Goal: Information Seeking & Learning: Learn about a topic

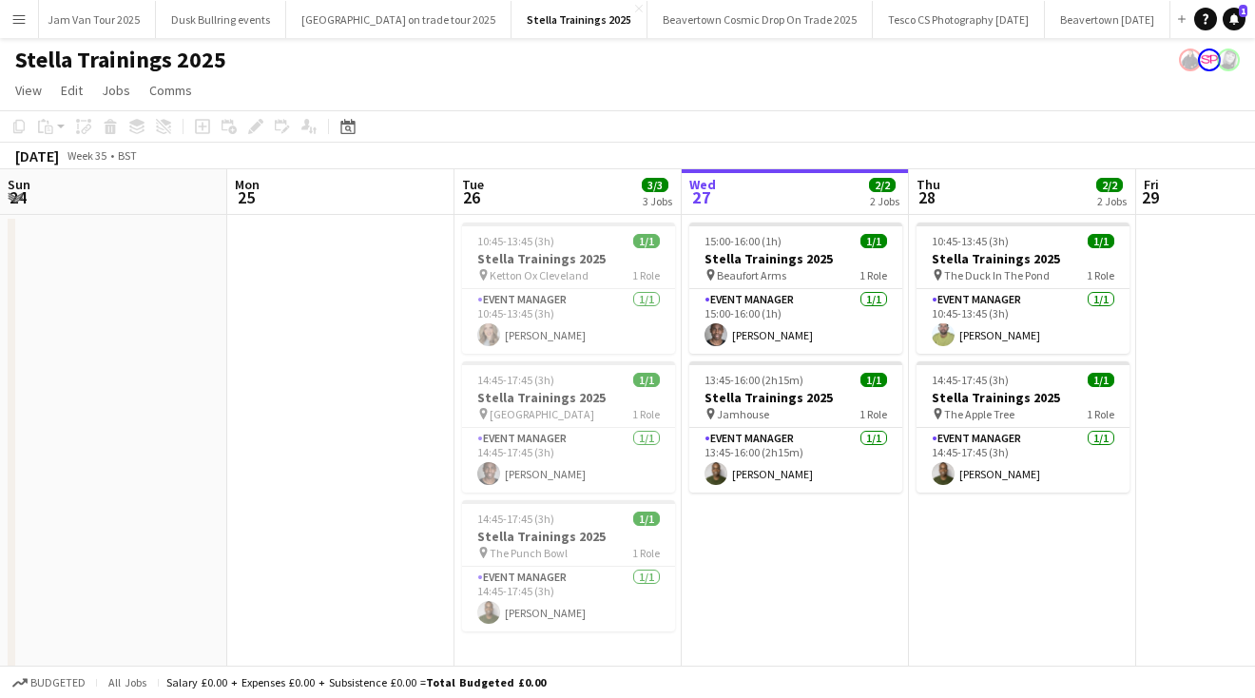
scroll to position [0, 455]
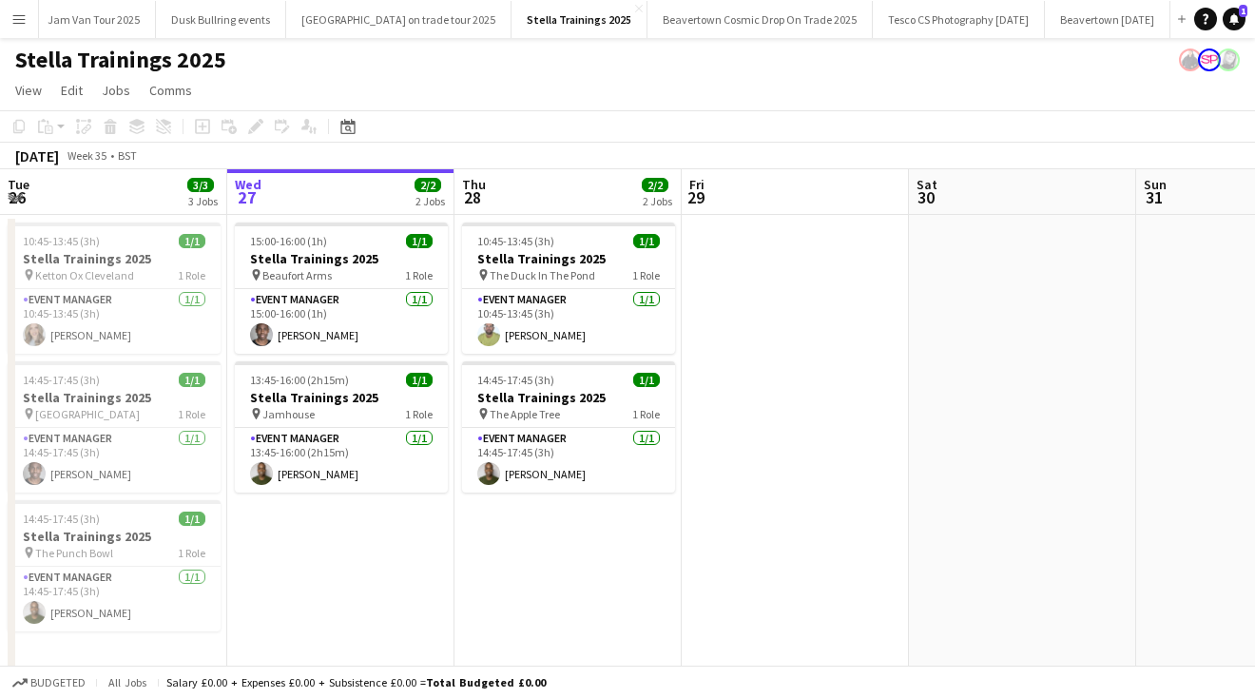
click at [17, 19] on app-icon "Menu" at bounding box center [18, 18] width 15 height 15
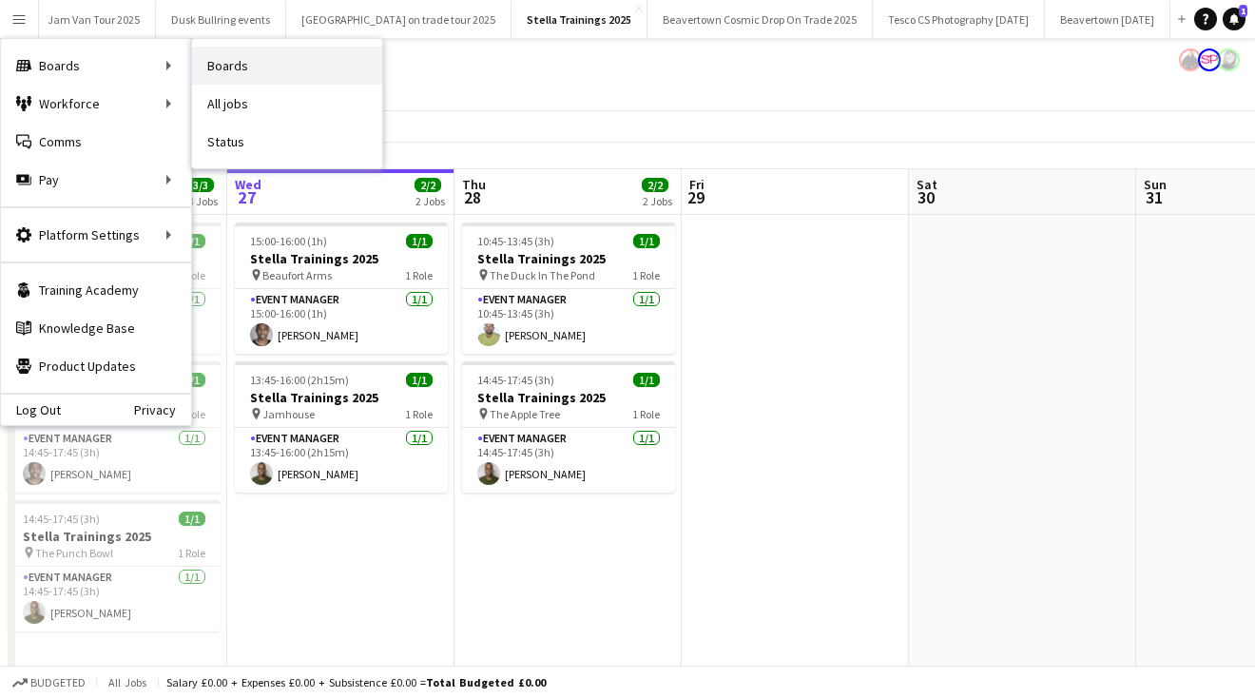
click at [271, 66] on link "Boards" at bounding box center [287, 66] width 190 height 38
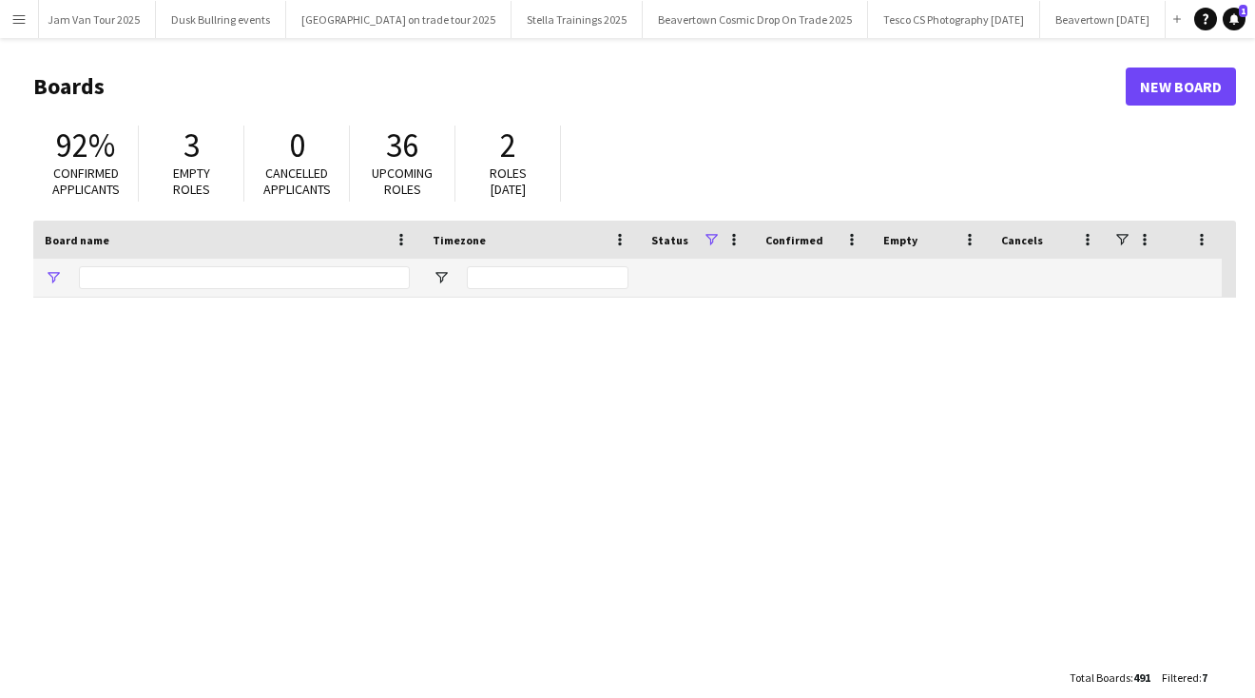
type input "*****"
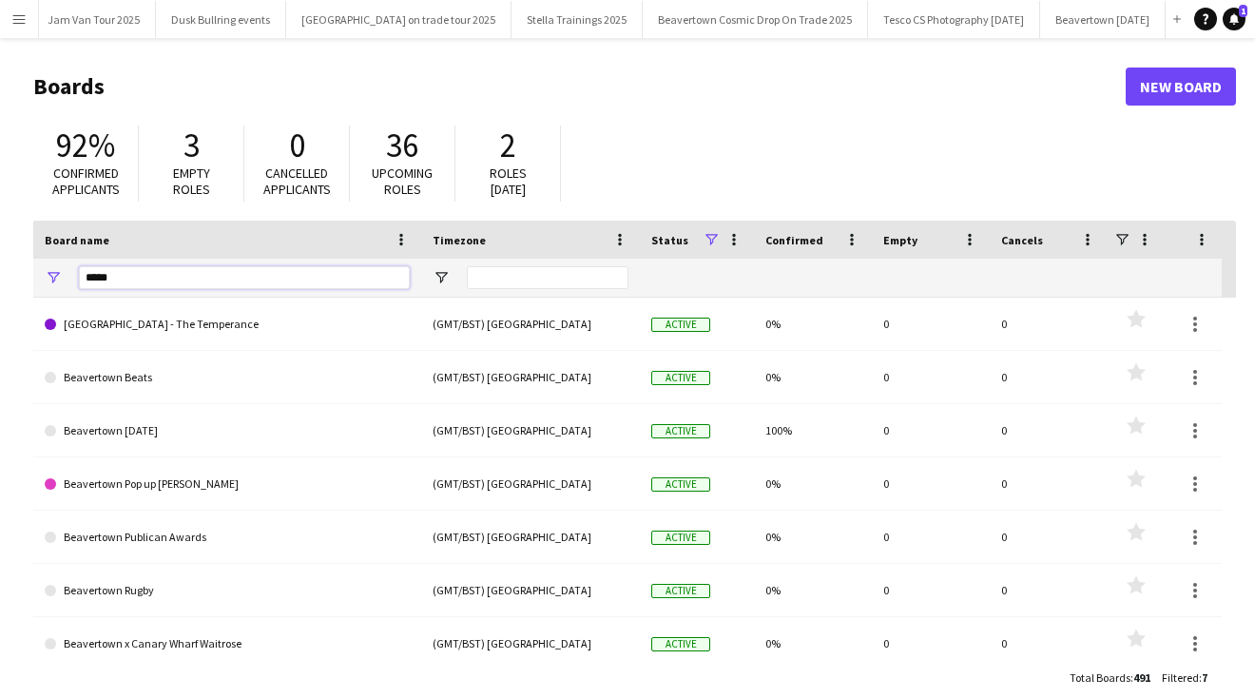
drag, startPoint x: 122, startPoint y: 280, endPoint x: -51, endPoint y: 243, distance: 177.0
click at [0, 243] on html "Menu Boards Boards Boards All jobs Status Workforce Workforce My Workforce Recr…" at bounding box center [627, 362] width 1255 height 725
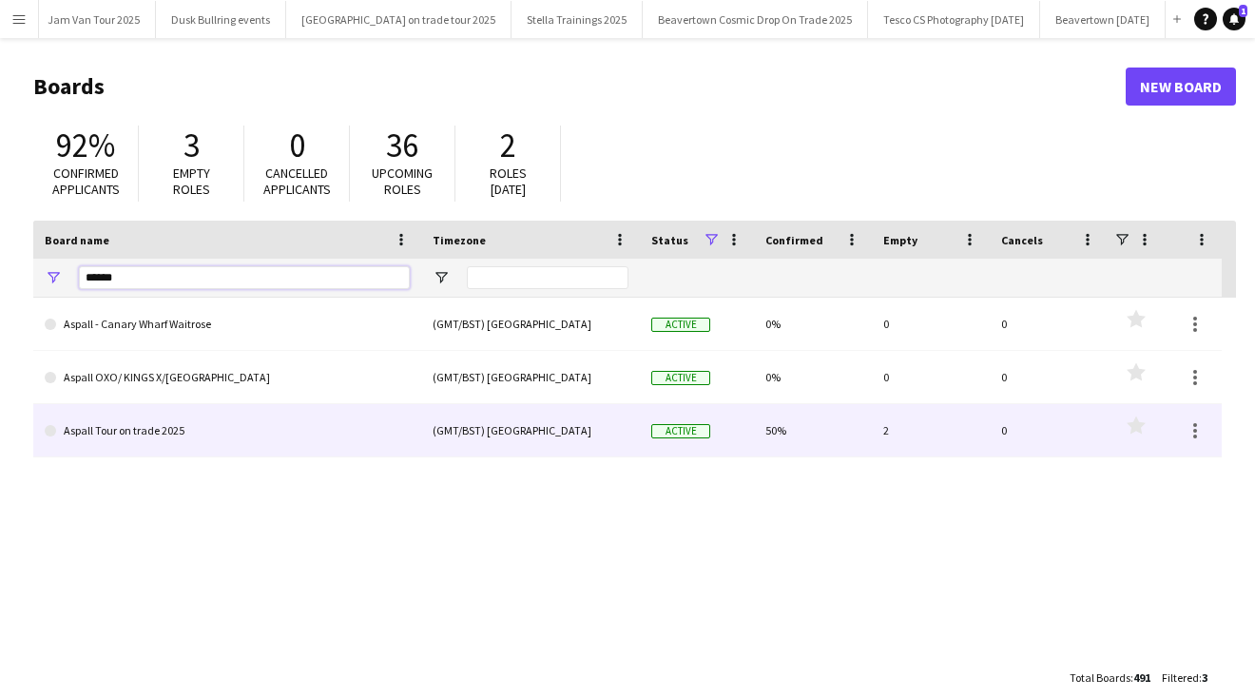
type input "******"
click at [115, 433] on link "Aspall Tour on trade 2025" at bounding box center [227, 430] width 365 height 53
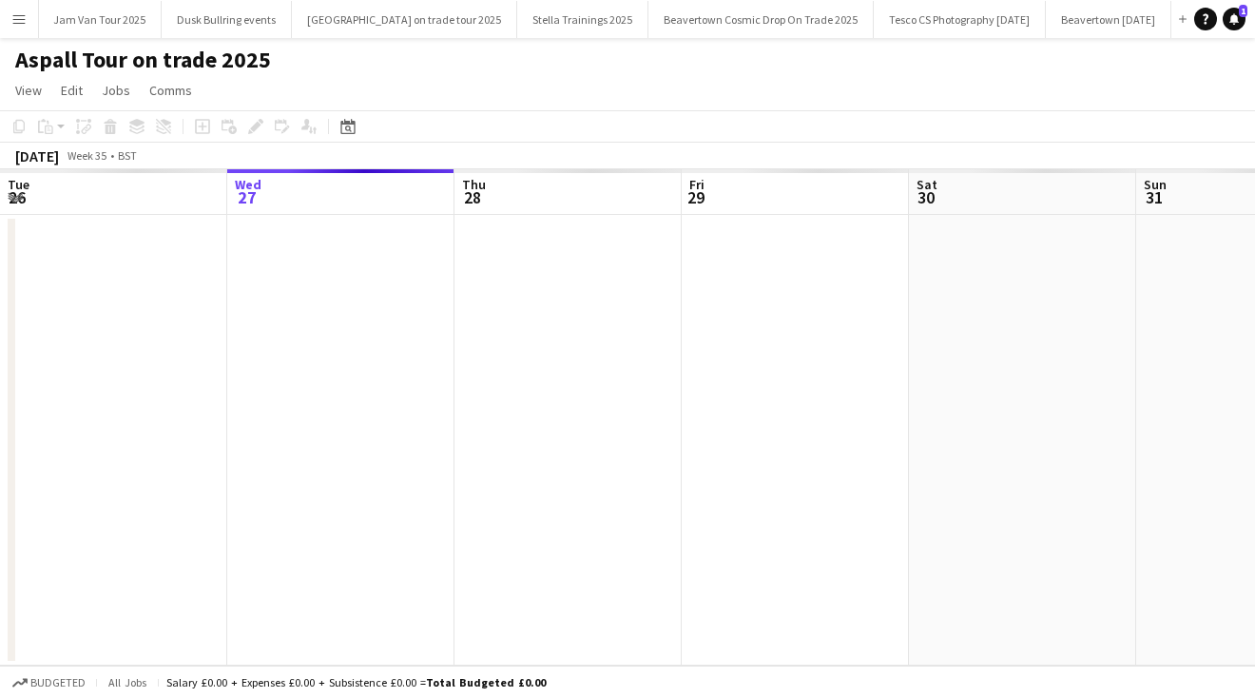
scroll to position [0, 173]
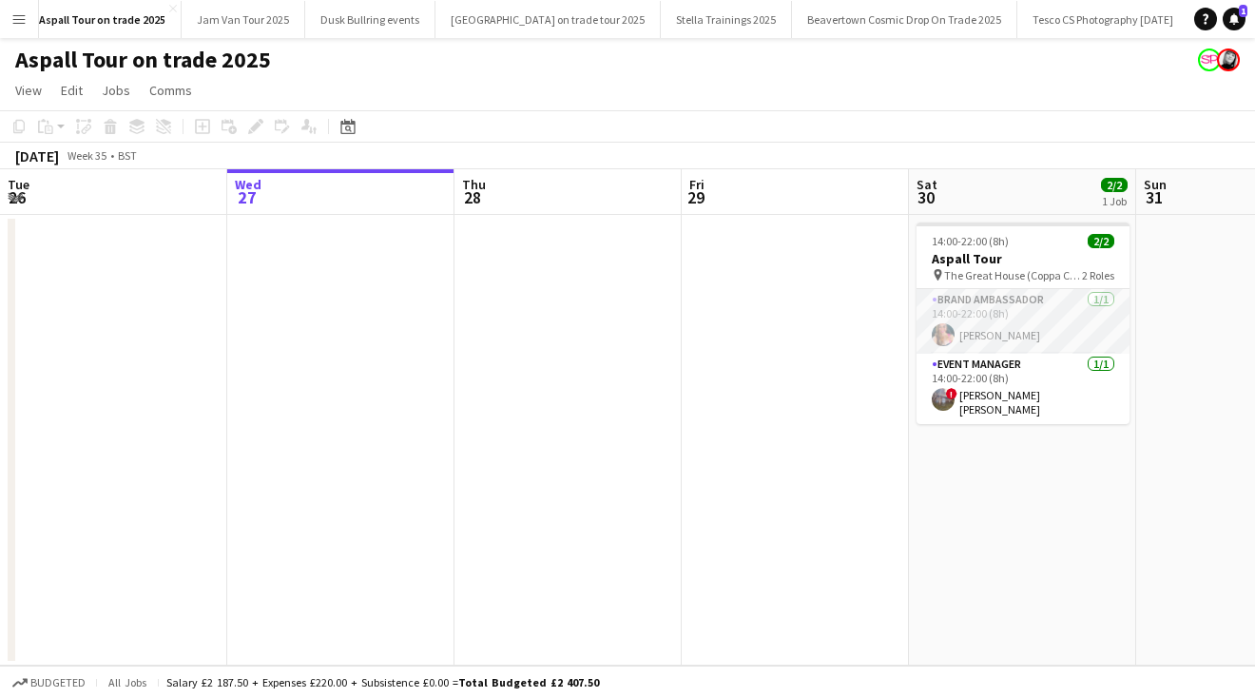
click at [970, 336] on app-card-role "Brand Ambassador [DATE] 14:00-22:00 (8h) [PERSON_NAME]" at bounding box center [1023, 321] width 213 height 65
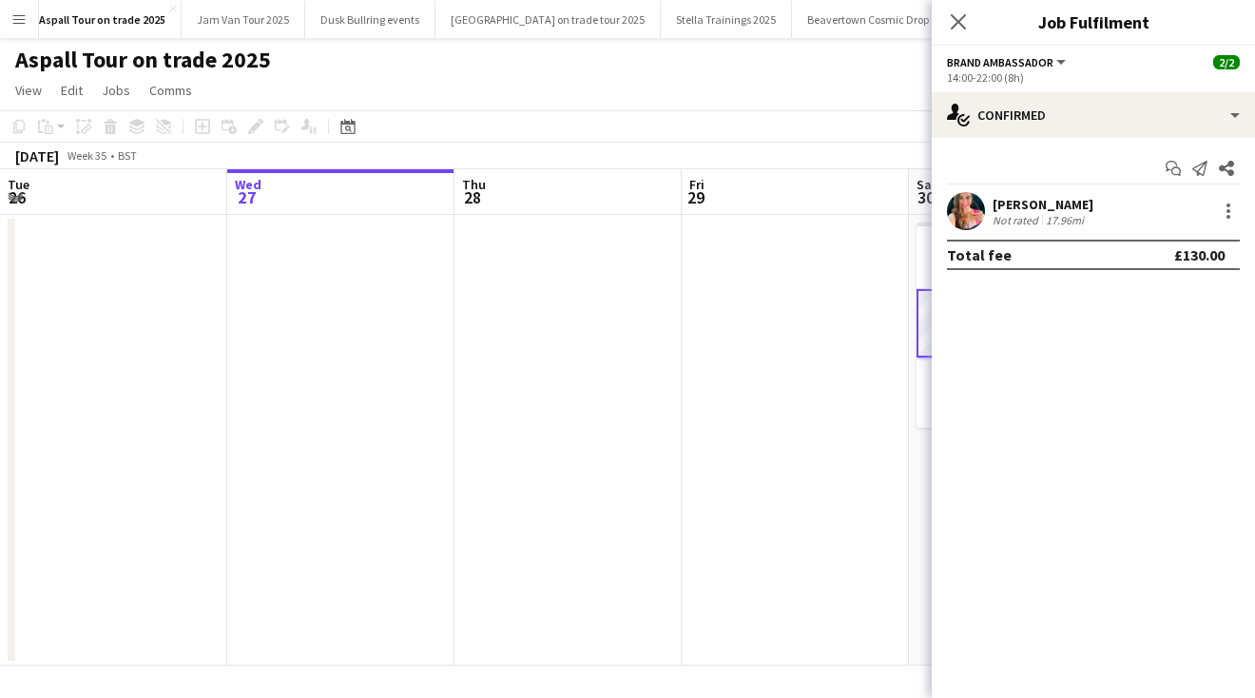
click at [1011, 204] on div "[PERSON_NAME]" at bounding box center [1043, 204] width 101 height 17
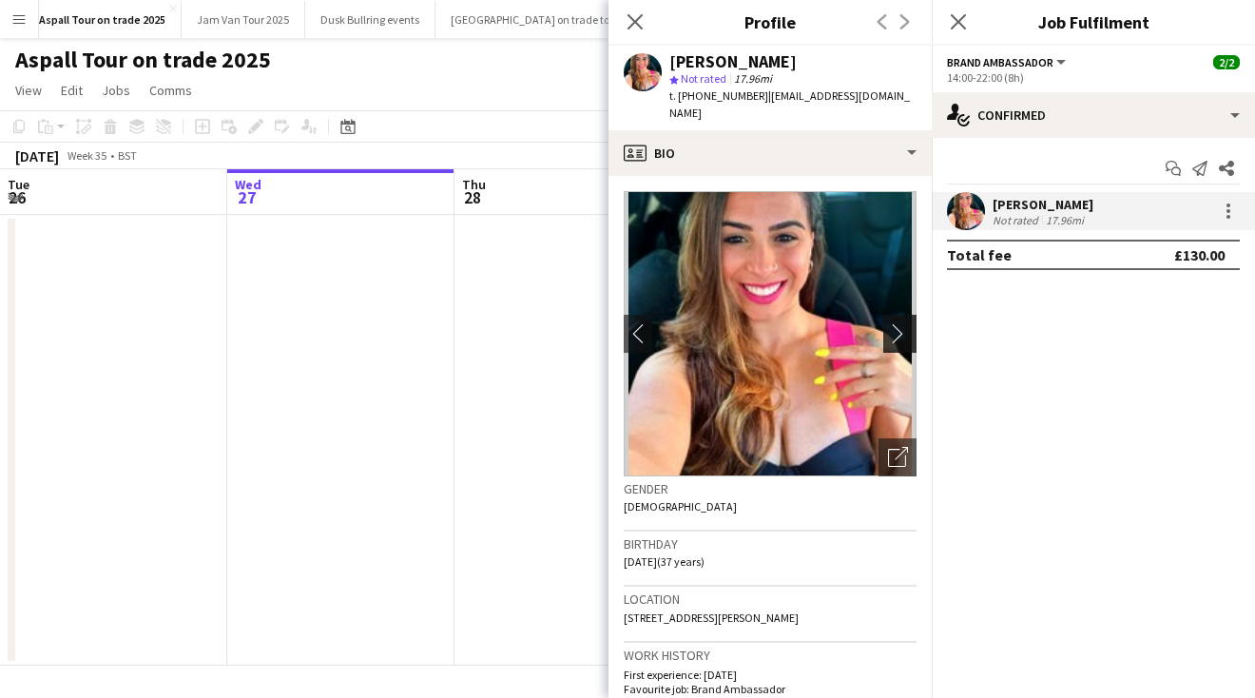
click at [899, 323] on app-icon "chevron-right" at bounding box center [902, 333] width 29 height 20
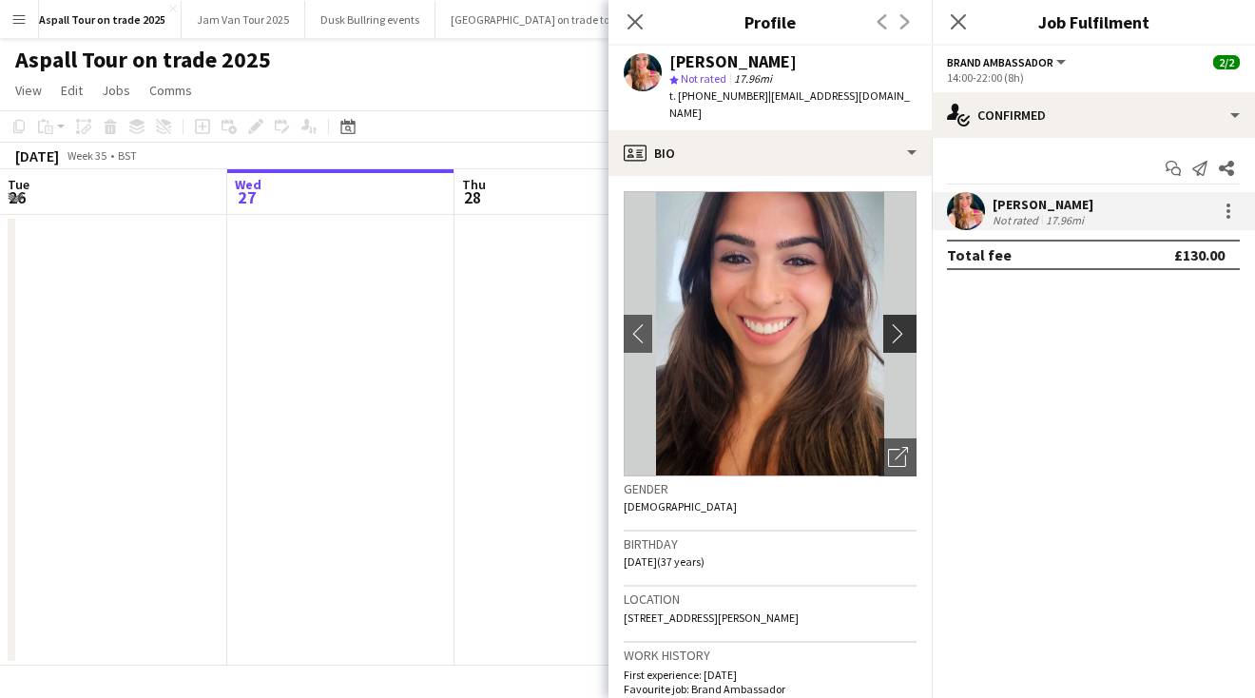
click at [899, 323] on app-icon "chevron-right" at bounding box center [902, 333] width 29 height 20
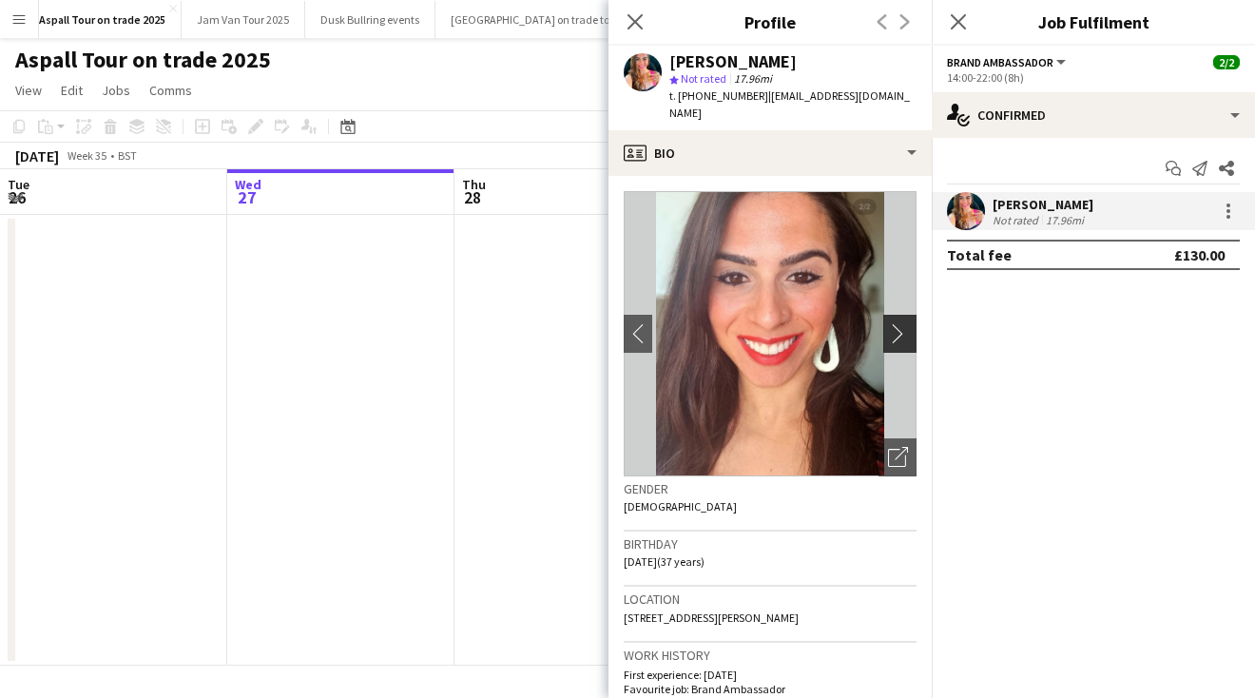
click at [899, 323] on app-icon "chevron-right" at bounding box center [902, 333] width 29 height 20
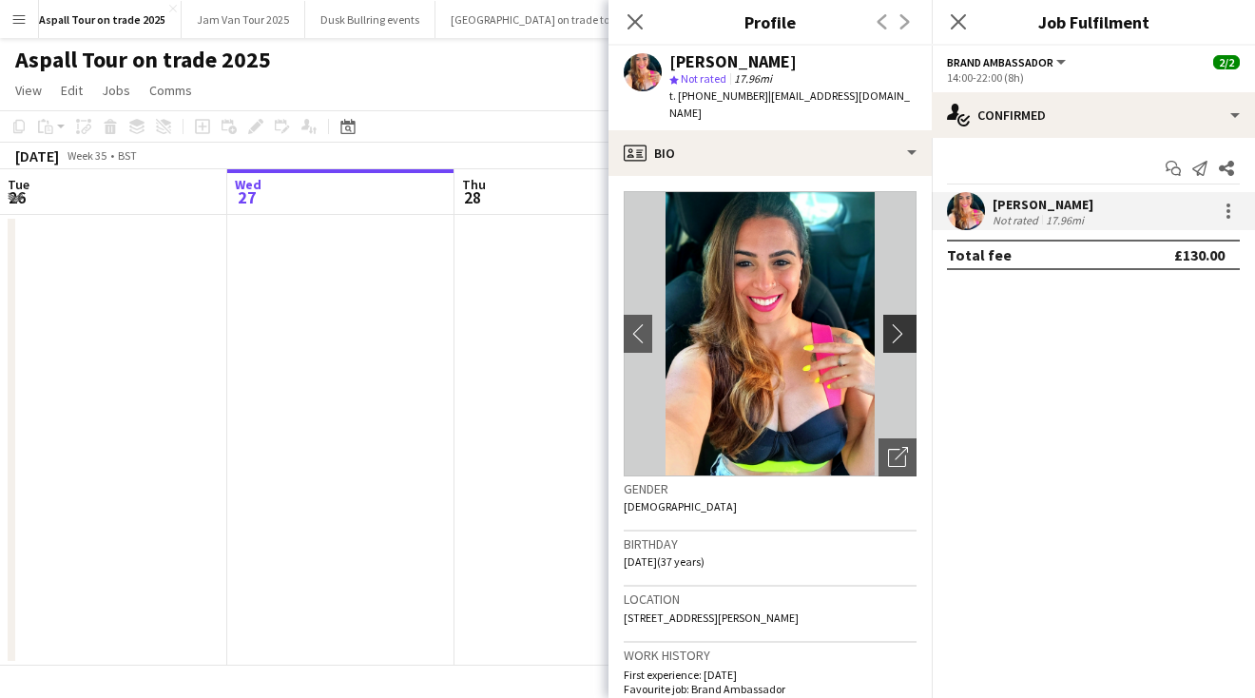
click at [899, 323] on app-icon "chevron-right" at bounding box center [902, 333] width 29 height 20
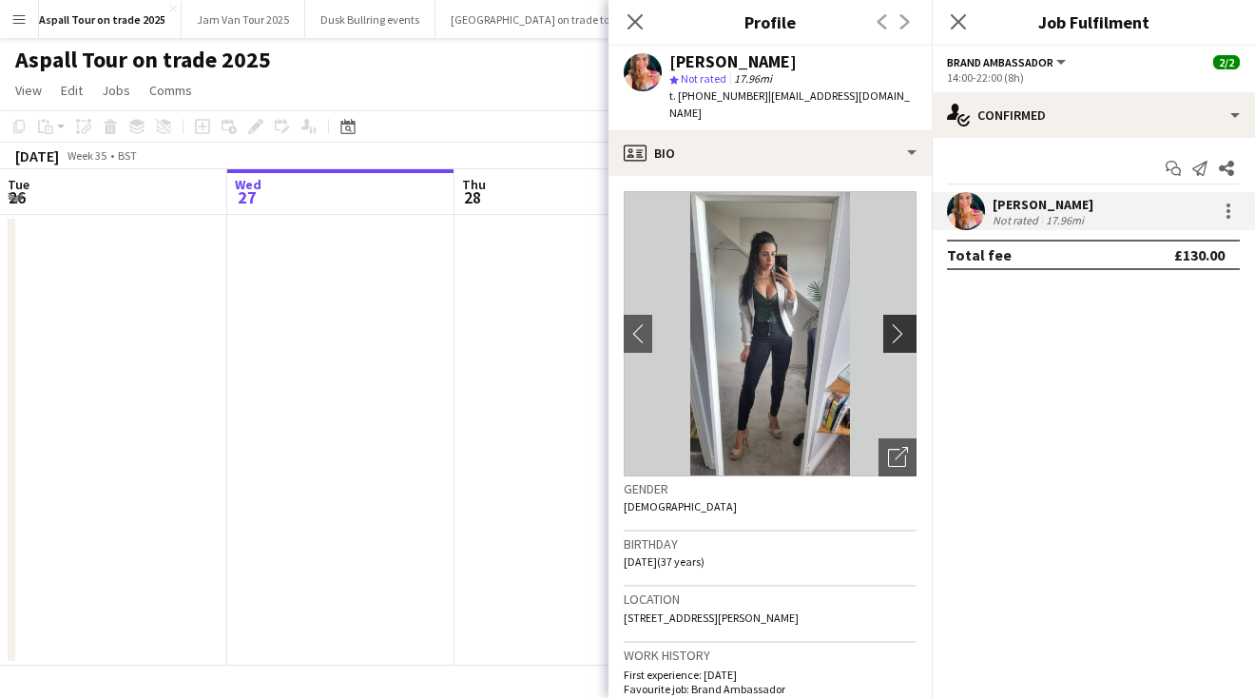
click at [899, 323] on app-icon "chevron-right" at bounding box center [902, 333] width 29 height 20
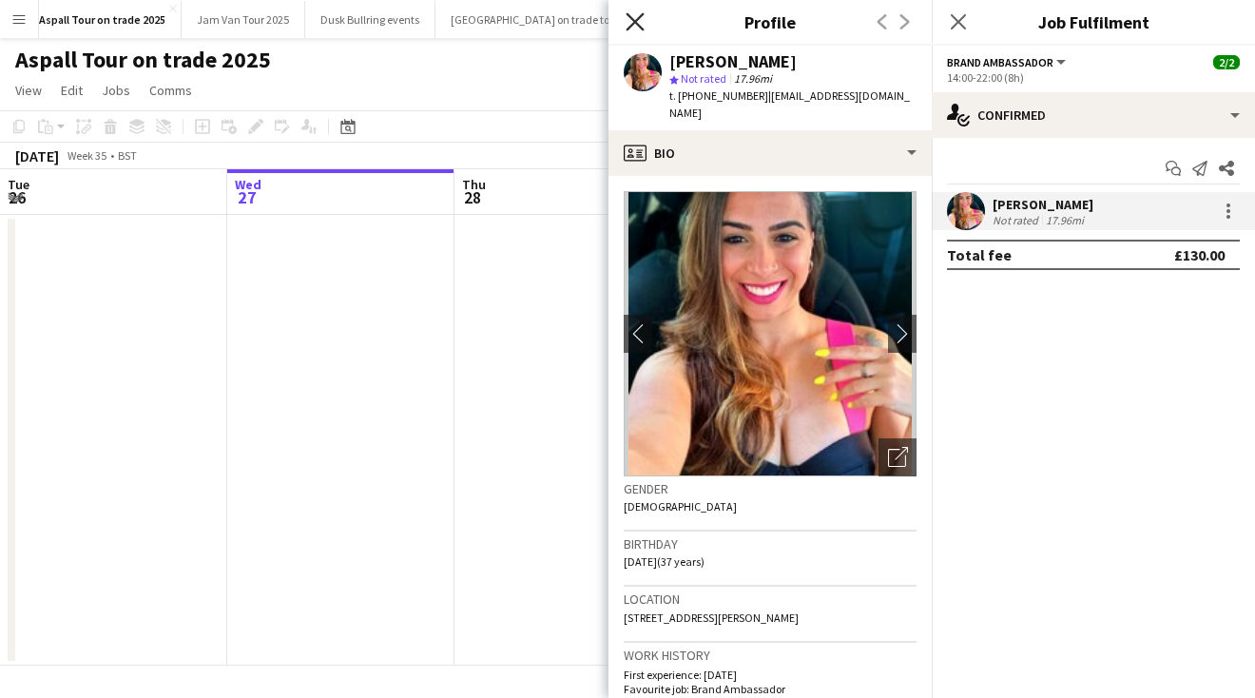
click at [640, 25] on icon "Close pop-in" at bounding box center [635, 21] width 18 height 18
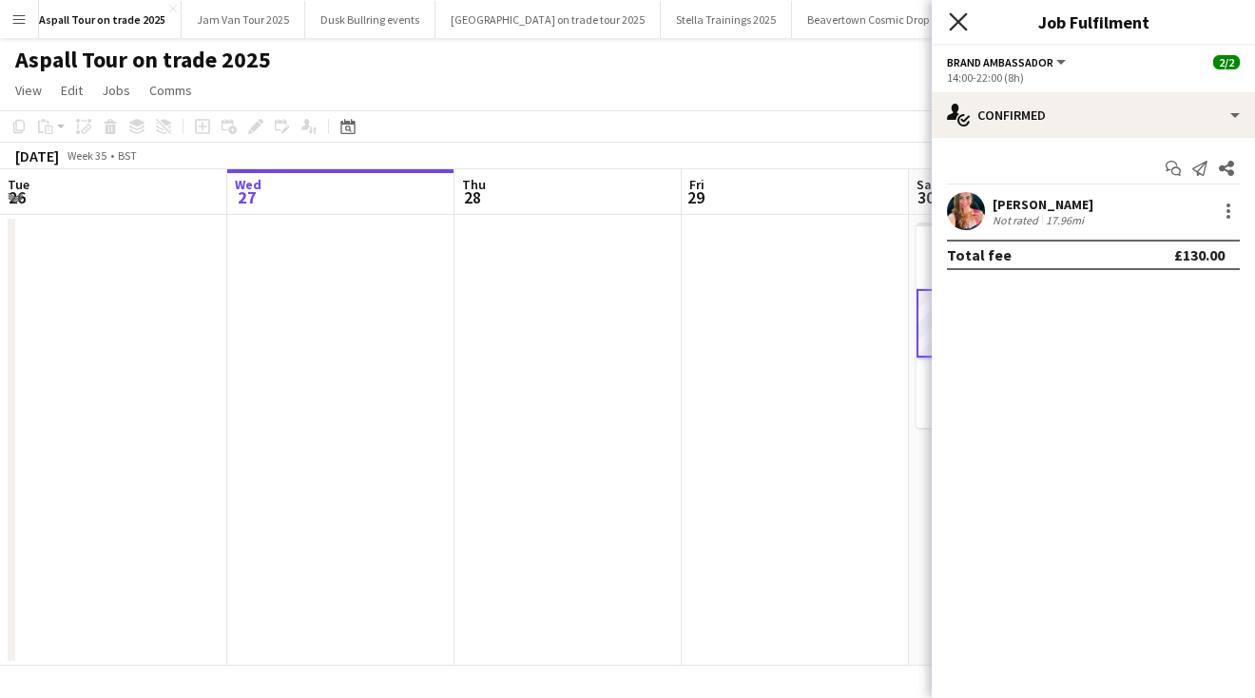
click at [959, 20] on icon "Close pop-in" at bounding box center [958, 21] width 18 height 18
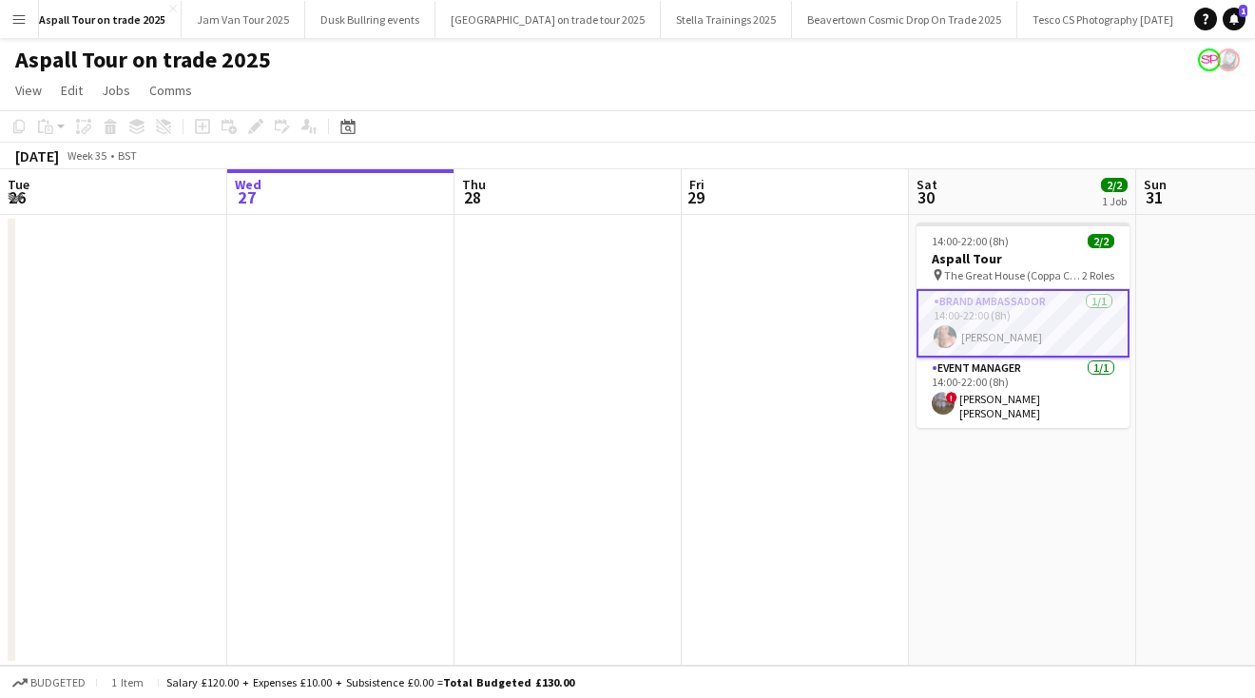
click at [1097, 301] on app-card-role "Brand Ambassador [DATE] 14:00-22:00 (8h) [PERSON_NAME]" at bounding box center [1023, 323] width 213 height 68
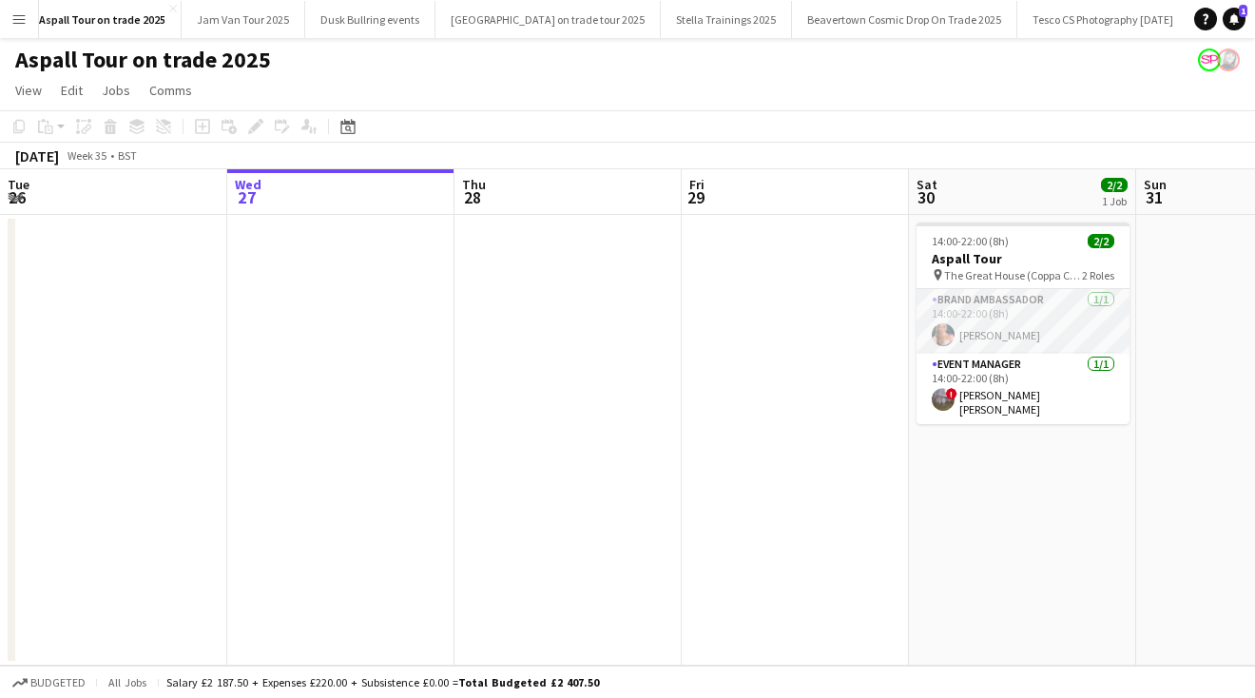
click at [1097, 301] on app-card-role "Brand Ambassador [DATE] 14:00-22:00 (8h) [PERSON_NAME]" at bounding box center [1023, 321] width 213 height 65
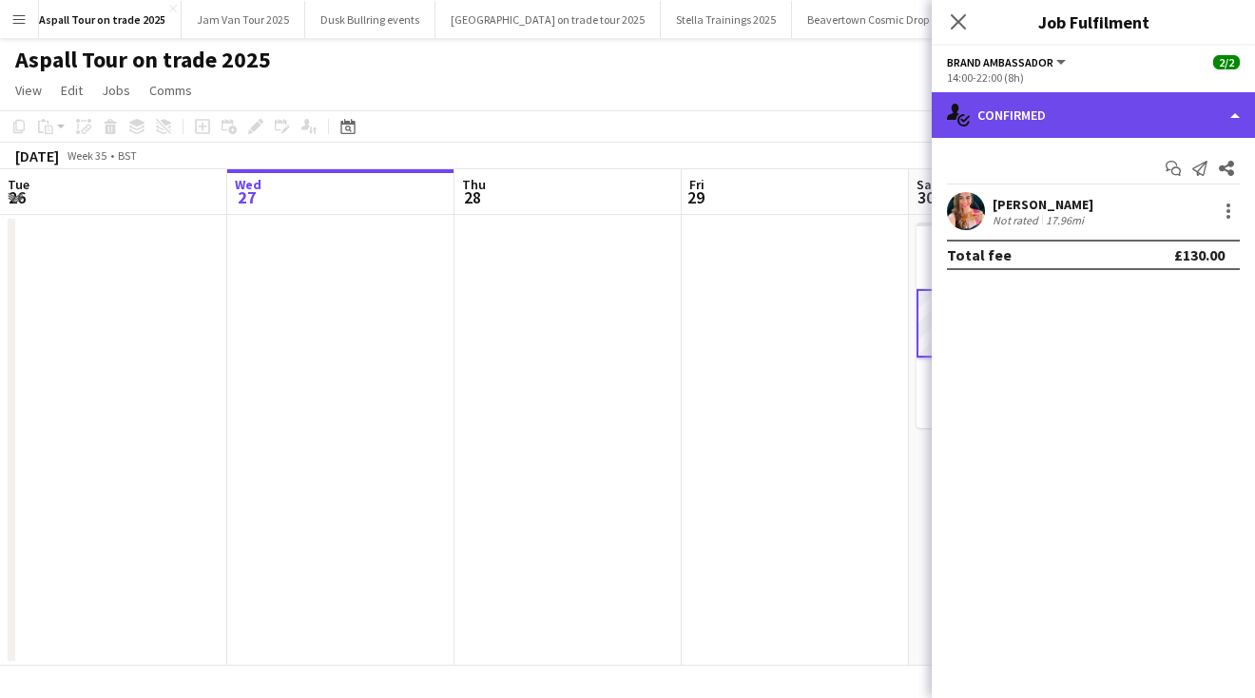
click at [1235, 106] on div "single-neutral-actions-check-2 Confirmed" at bounding box center [1093, 115] width 323 height 46
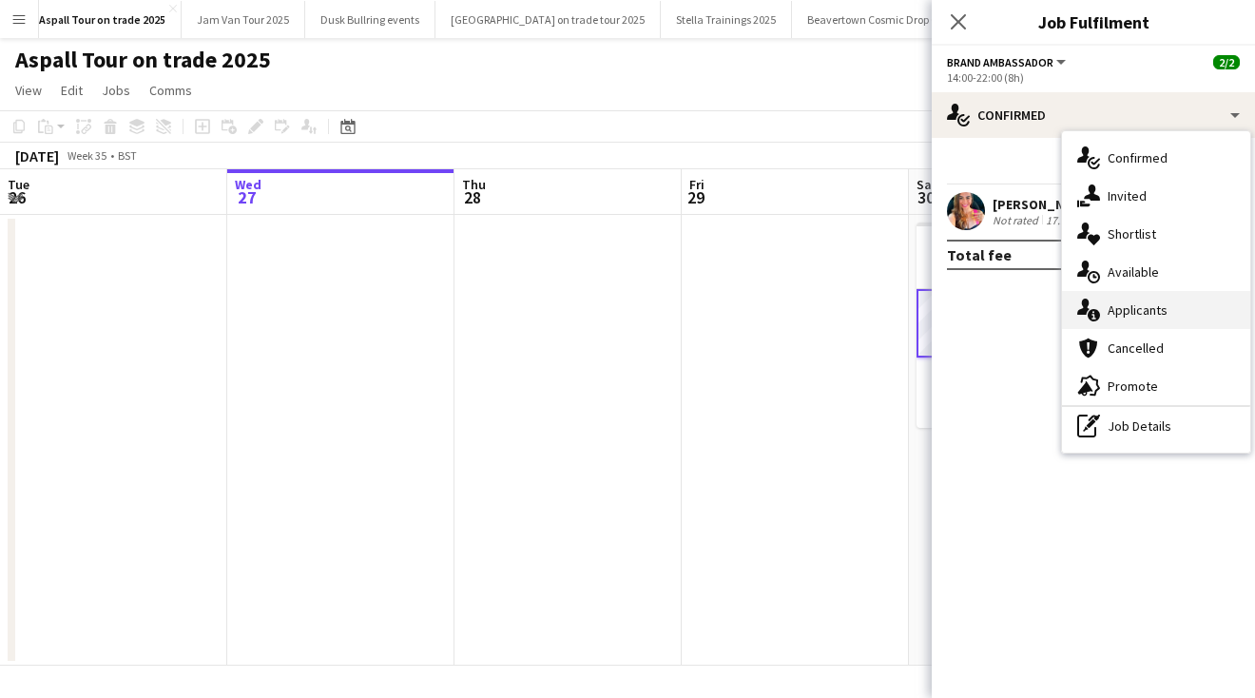
click at [1140, 303] on div "single-neutral-actions-information Applicants" at bounding box center [1156, 310] width 188 height 38
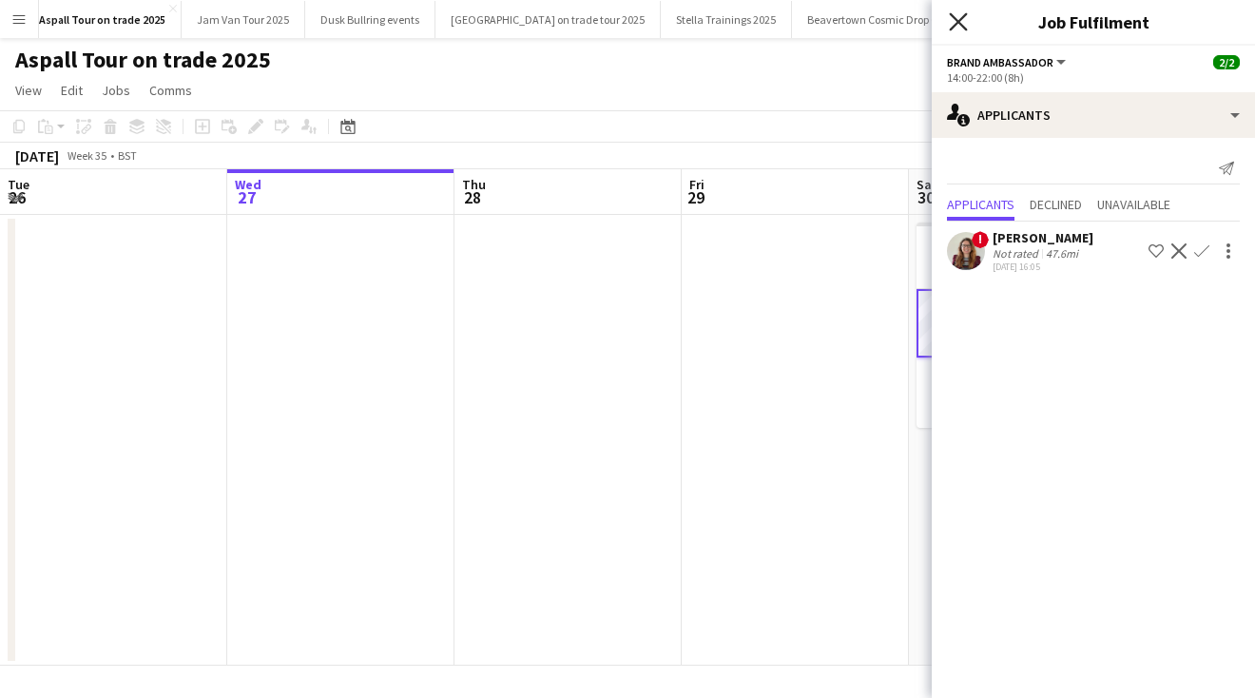
click at [957, 19] on icon at bounding box center [958, 21] width 18 height 18
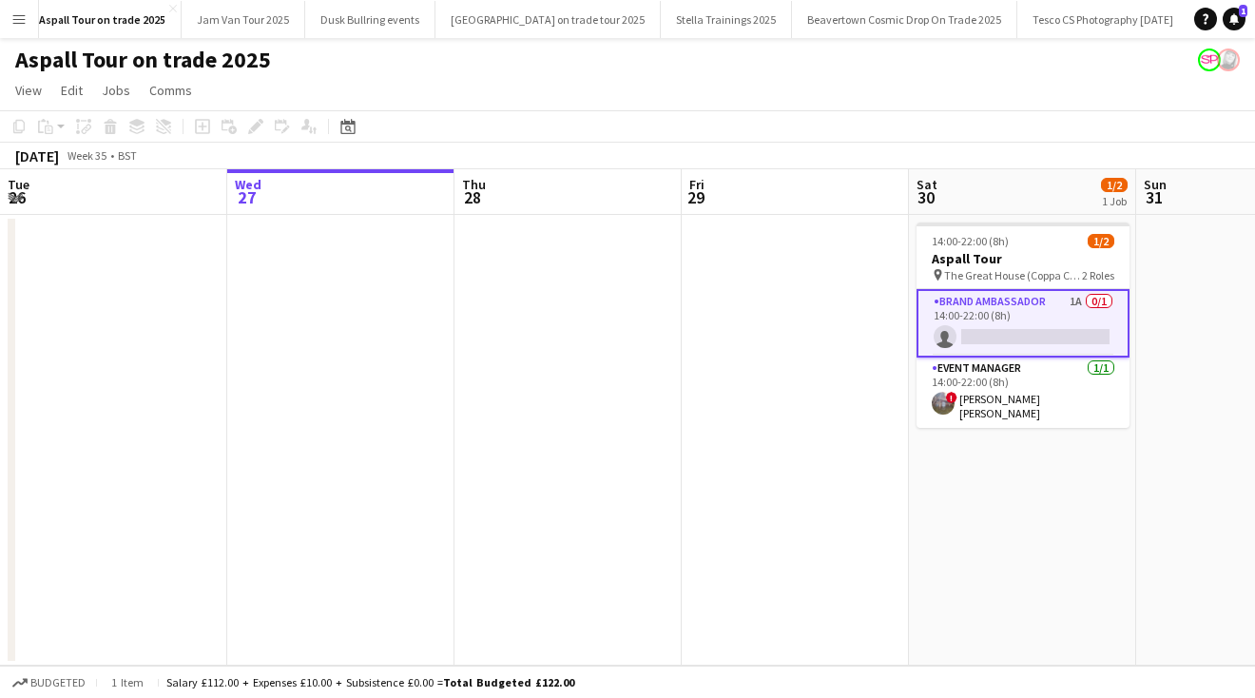
click at [21, 17] on app-icon "Menu" at bounding box center [18, 18] width 15 height 15
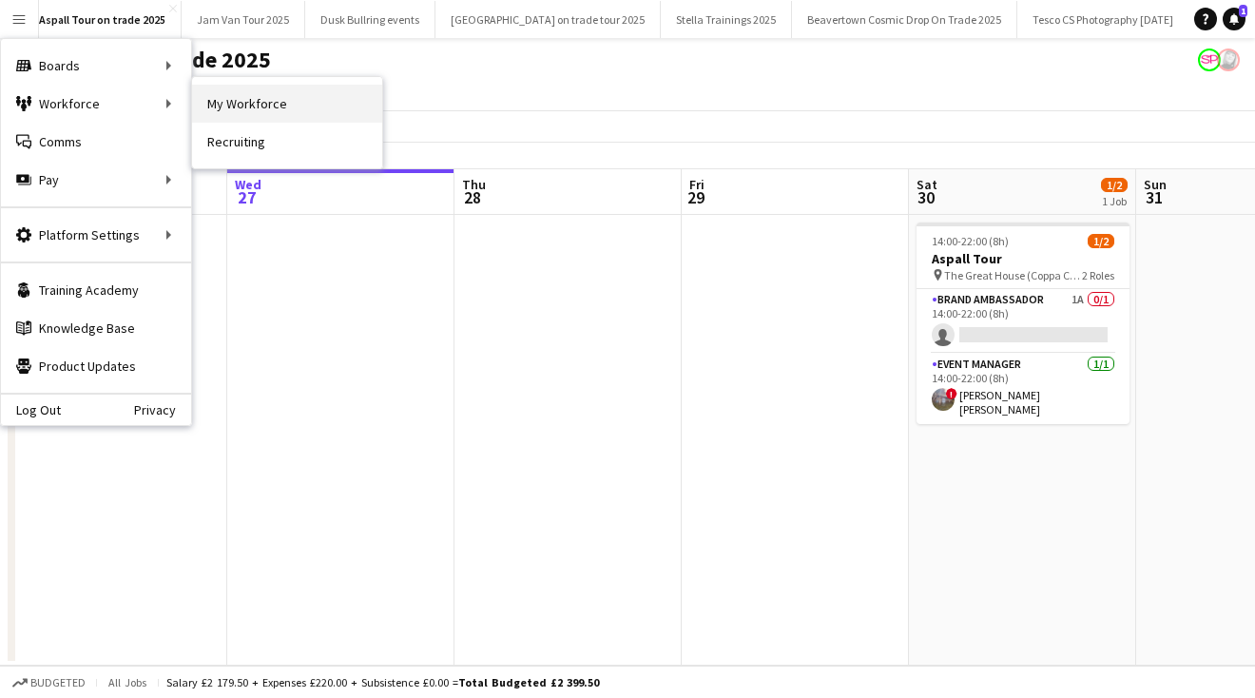
click at [275, 105] on link "My Workforce" at bounding box center [287, 104] width 190 height 38
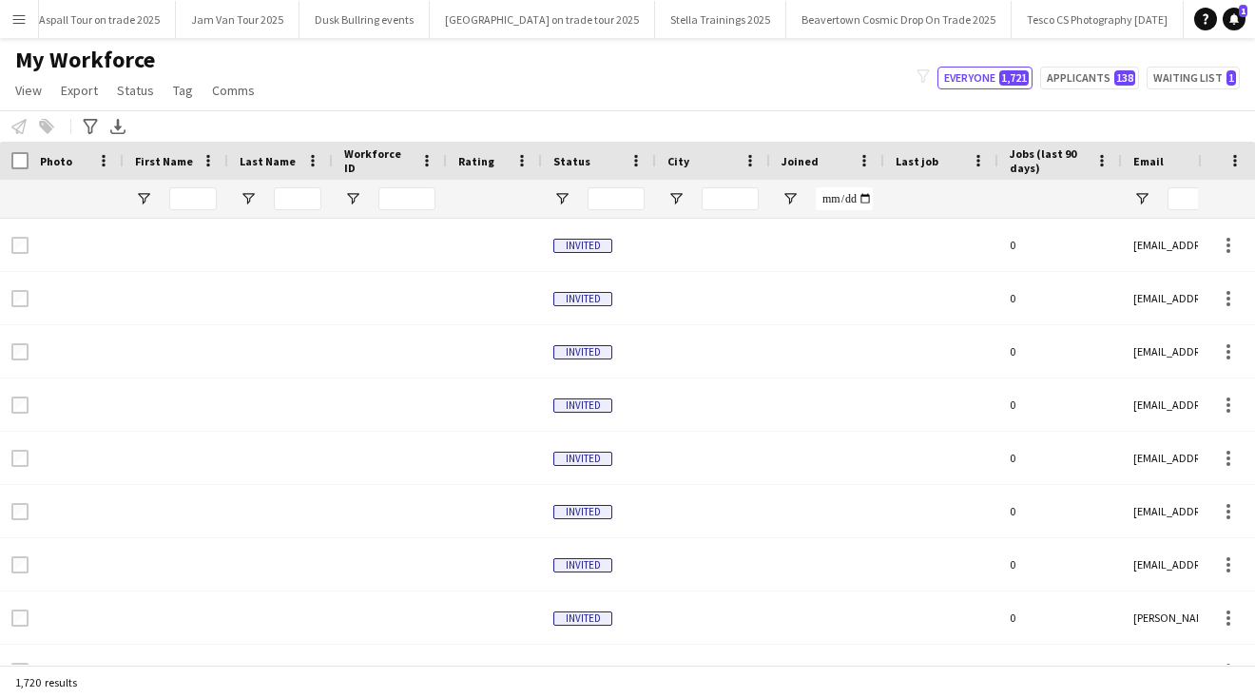
type input "**********"
type input "*******"
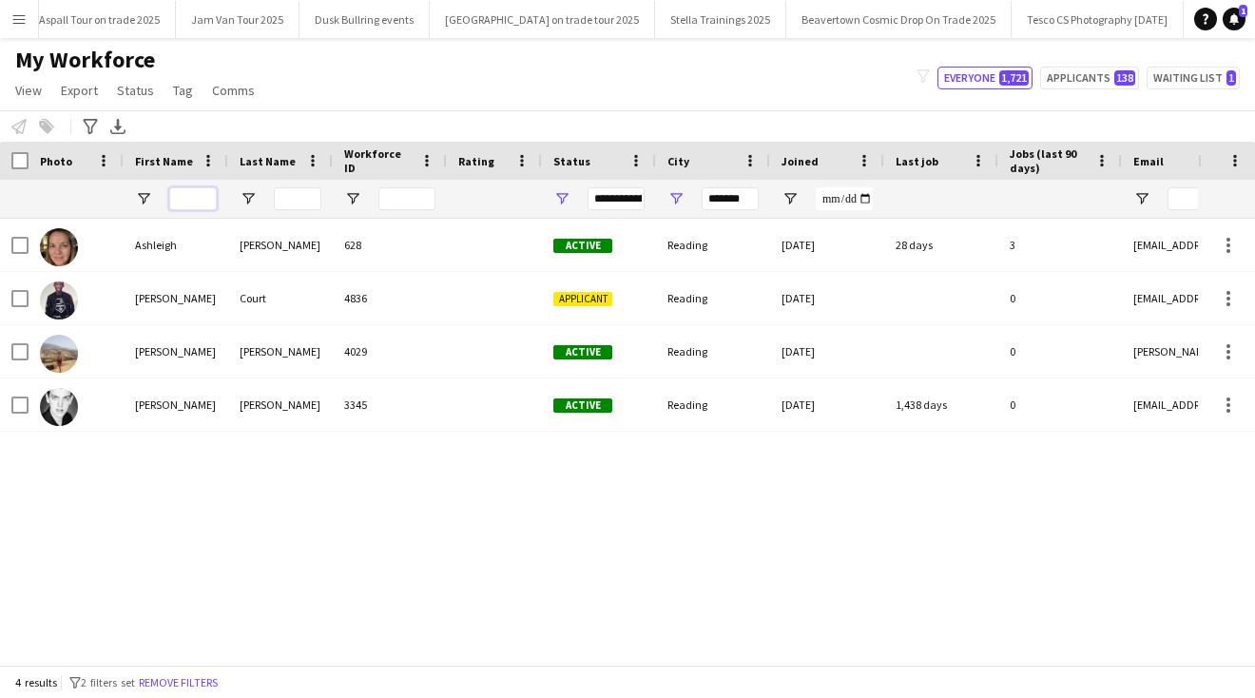
click at [190, 200] on input "First Name Filter Input" at bounding box center [193, 198] width 48 height 23
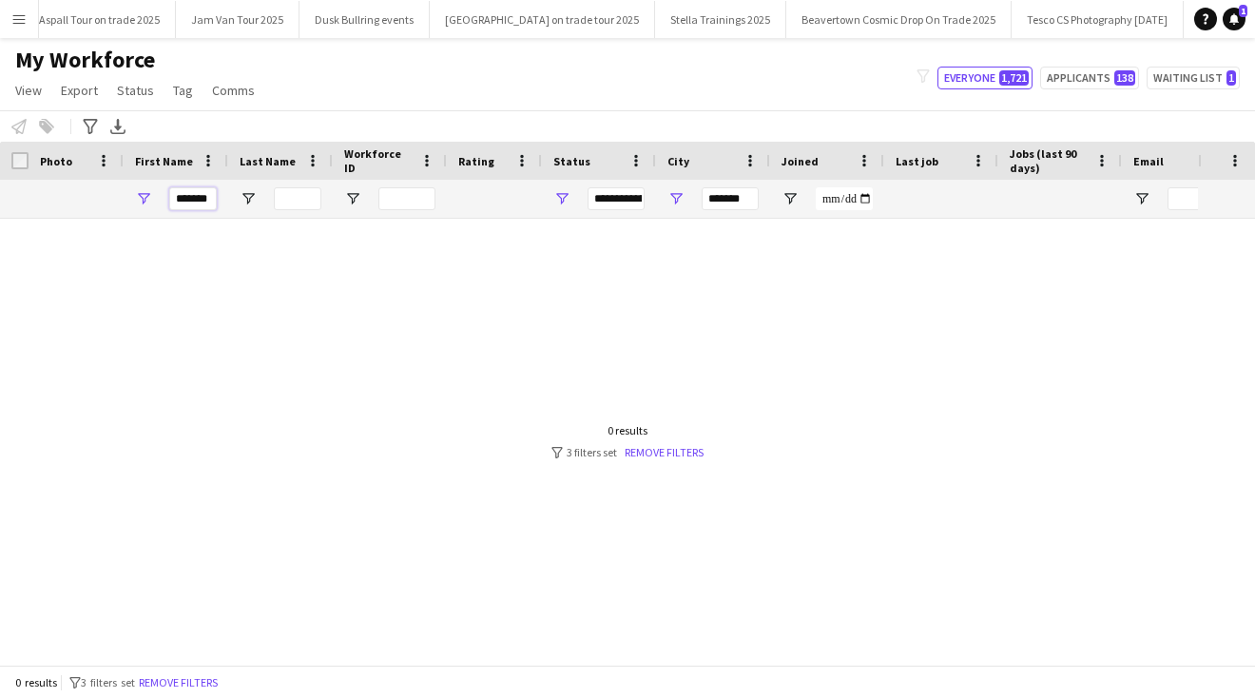
type input "*******"
drag, startPoint x: 750, startPoint y: 198, endPoint x: 577, endPoint y: 193, distance: 173.2
click at [577, 195] on div "*******" at bounding box center [1031, 199] width 2062 height 38
click at [209, 201] on input "*******" at bounding box center [193, 198] width 48 height 23
drag, startPoint x: 222, startPoint y: 237, endPoint x: 667, endPoint y: 455, distance: 495.5
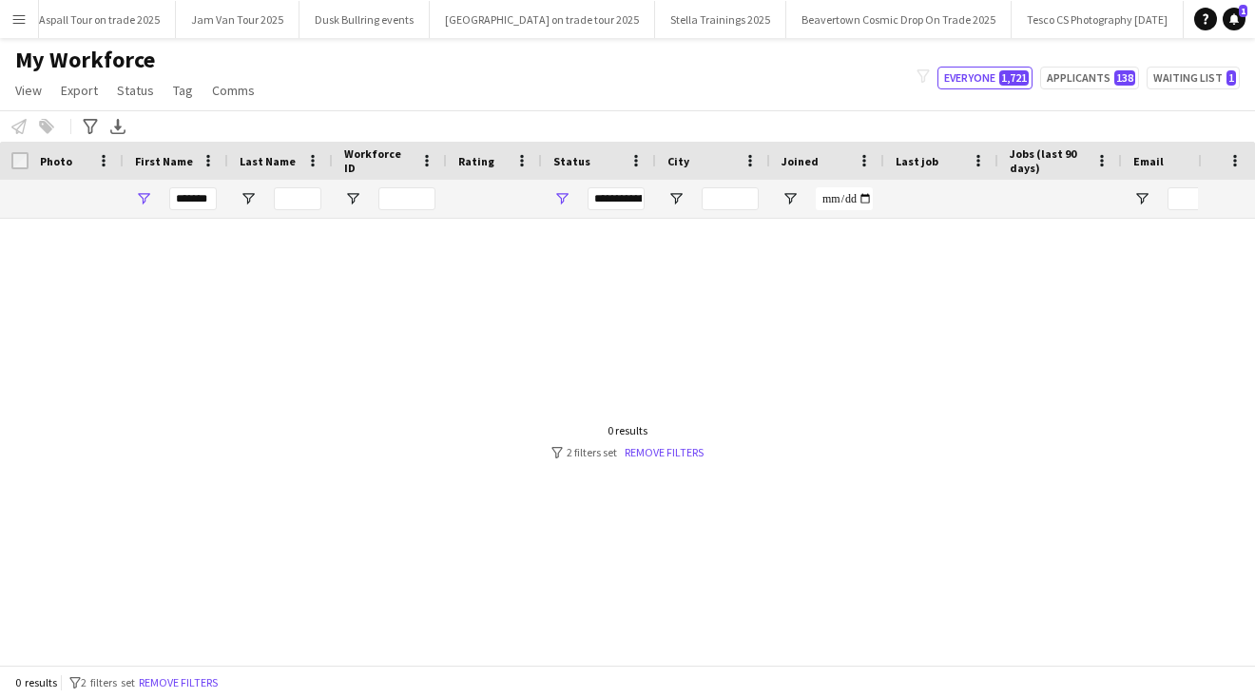
click at [667, 455] on link "Remove filters" at bounding box center [664, 452] width 79 height 14
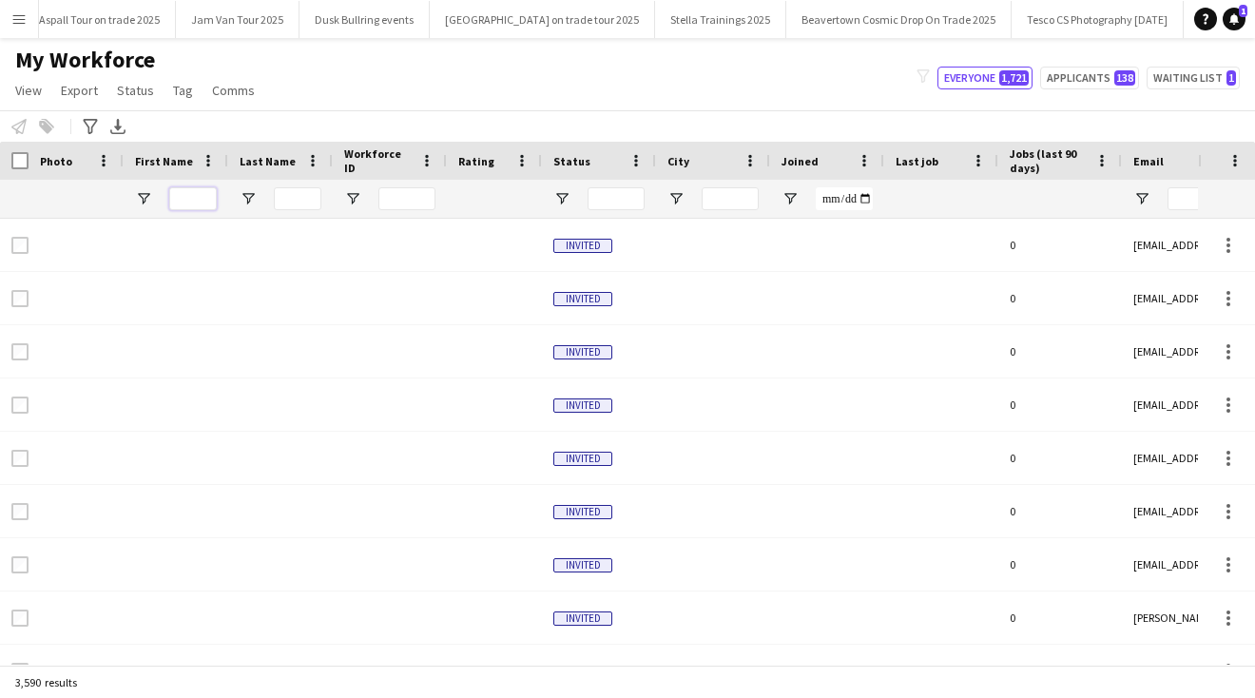
click at [188, 194] on input "First Name Filter Input" at bounding box center [193, 198] width 48 height 23
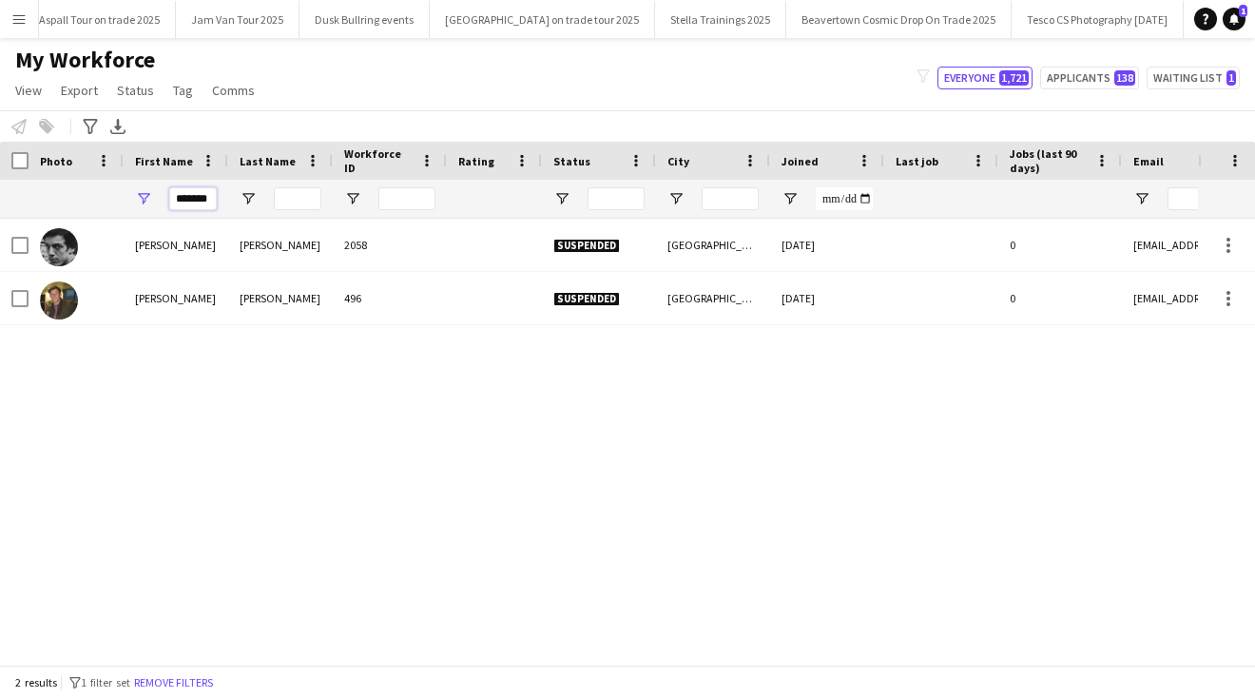
drag, startPoint x: 200, startPoint y: 207, endPoint x: 106, endPoint y: 176, distance: 99.2
click at [107, 178] on div "Workforce Details Photo First Name" at bounding box center [1031, 180] width 2062 height 77
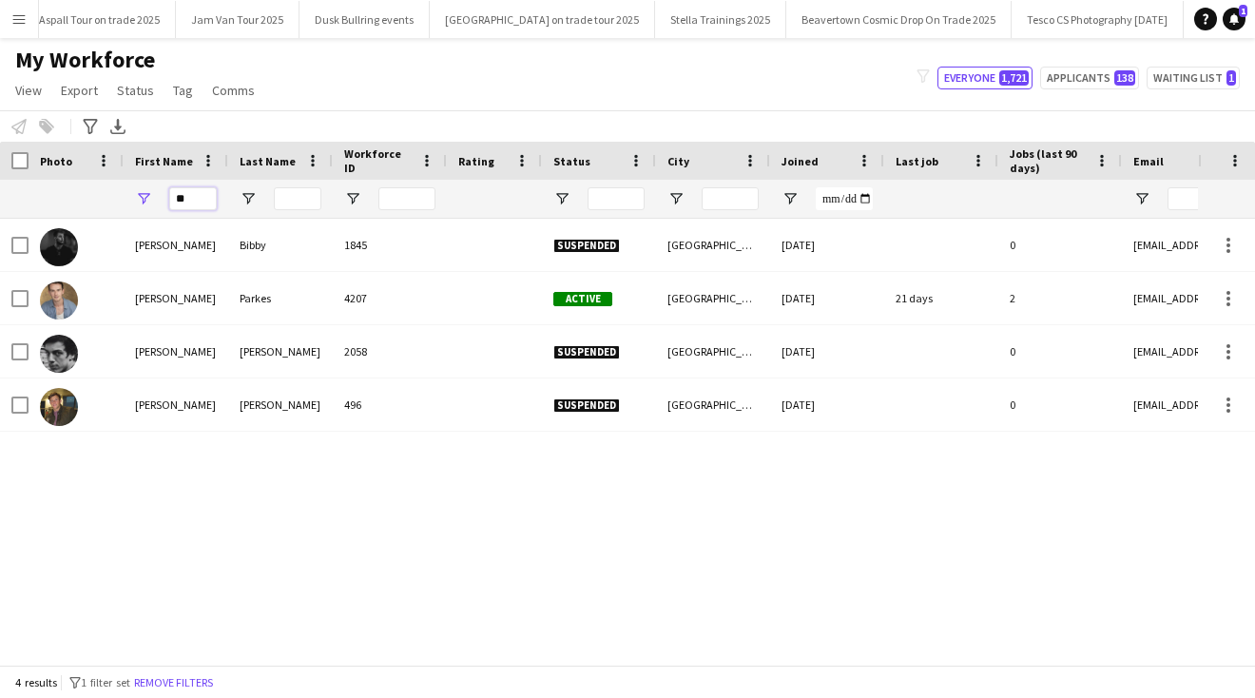
type input "*"
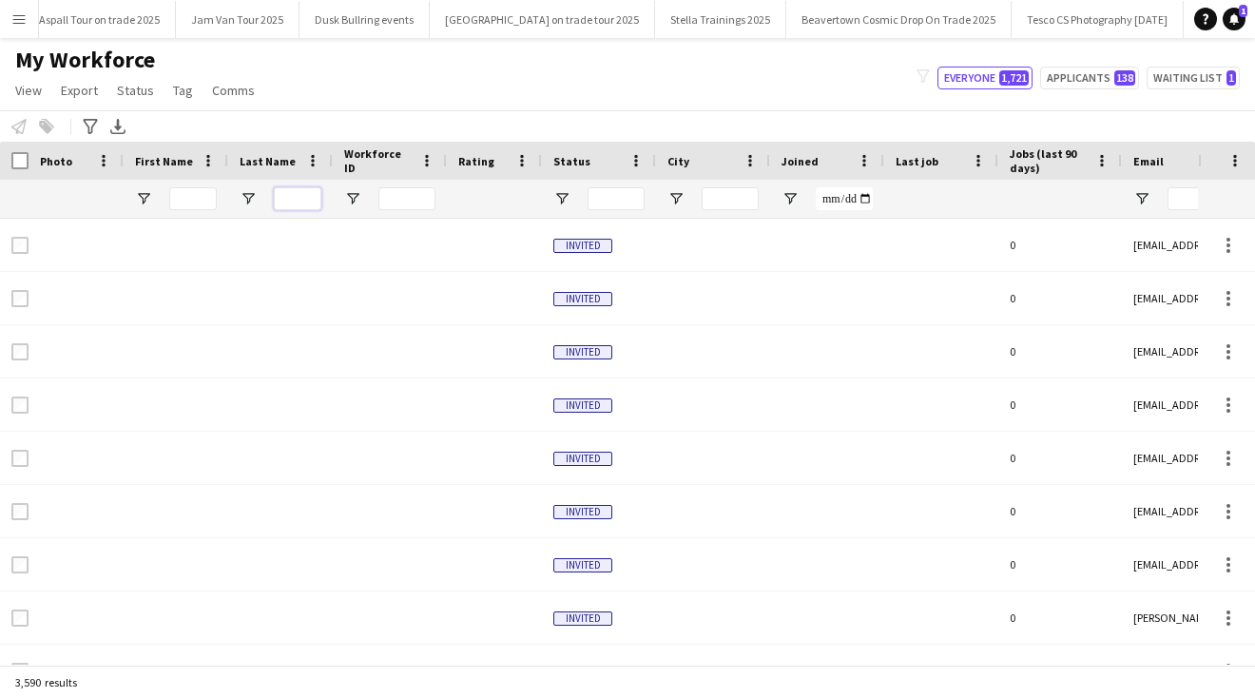
click at [290, 196] on input "Last Name Filter Input" at bounding box center [298, 198] width 48 height 23
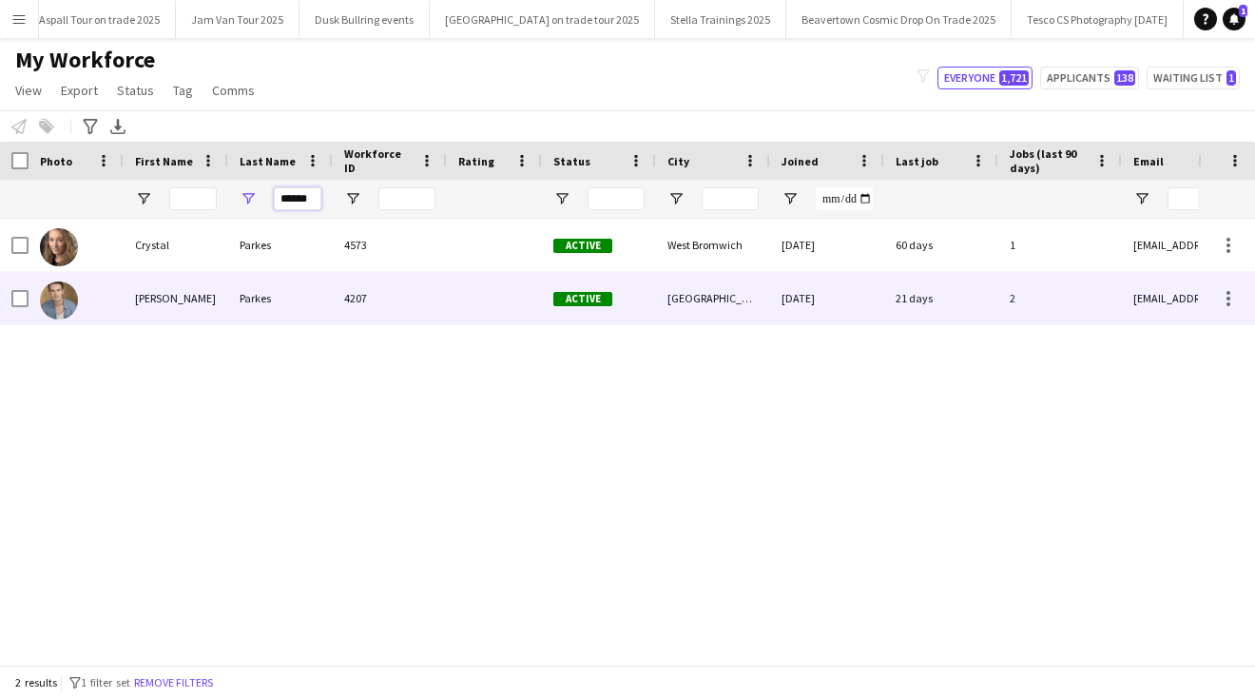
type input "******"
click at [257, 300] on div "Parkes" at bounding box center [280, 298] width 105 height 52
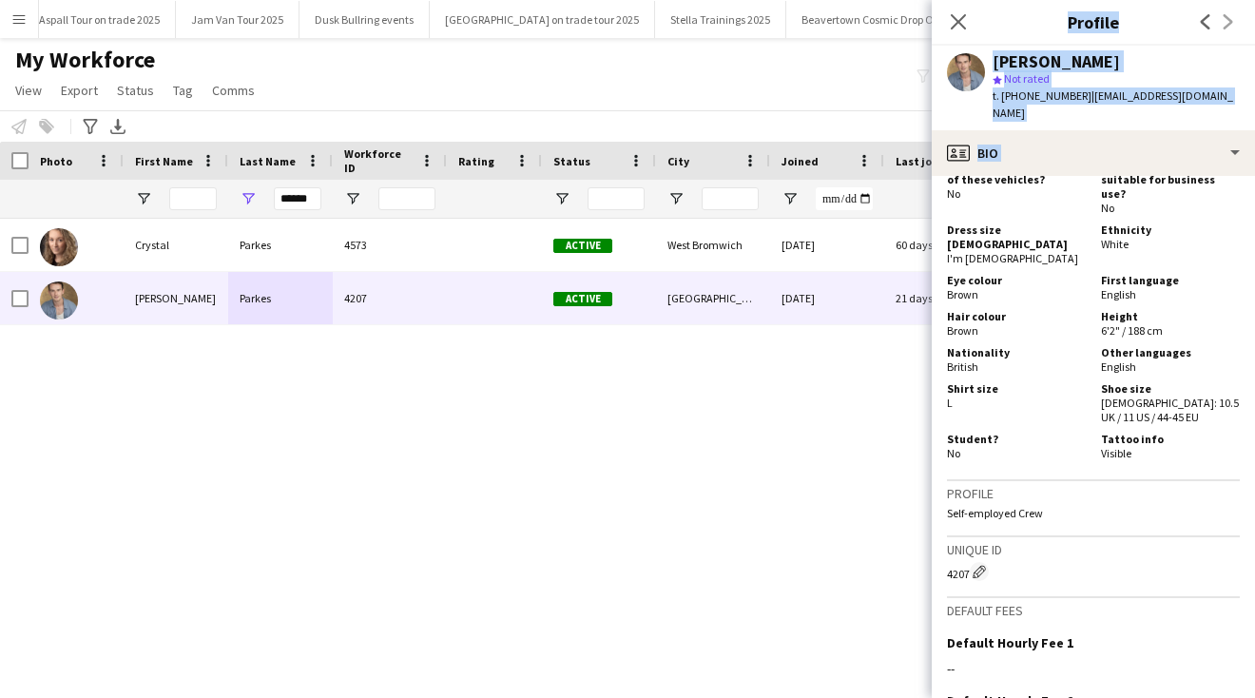
scroll to position [1584, 0]
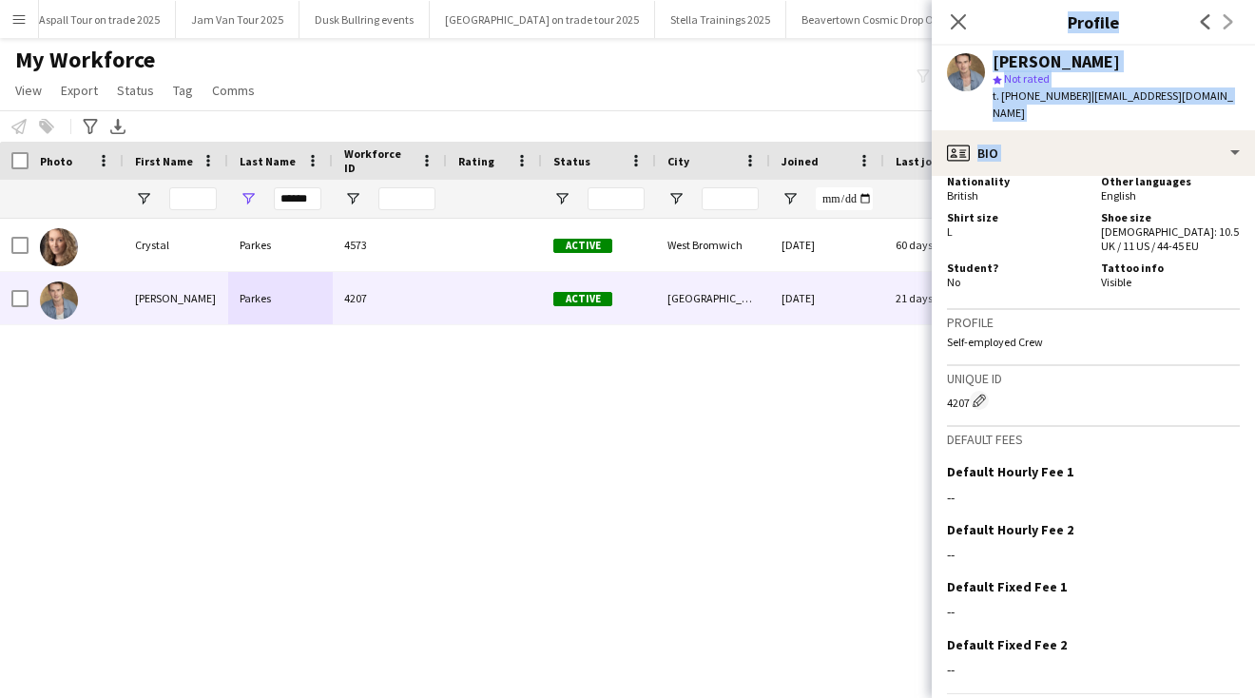
drag, startPoint x: 1172, startPoint y: 492, endPoint x: 1155, endPoint y: 733, distance: 242.2
click at [1155, 697] on html "Menu Boards Boards Boards All jobs Status Workforce Workforce My Workforce Recr…" at bounding box center [627, 349] width 1255 height 698
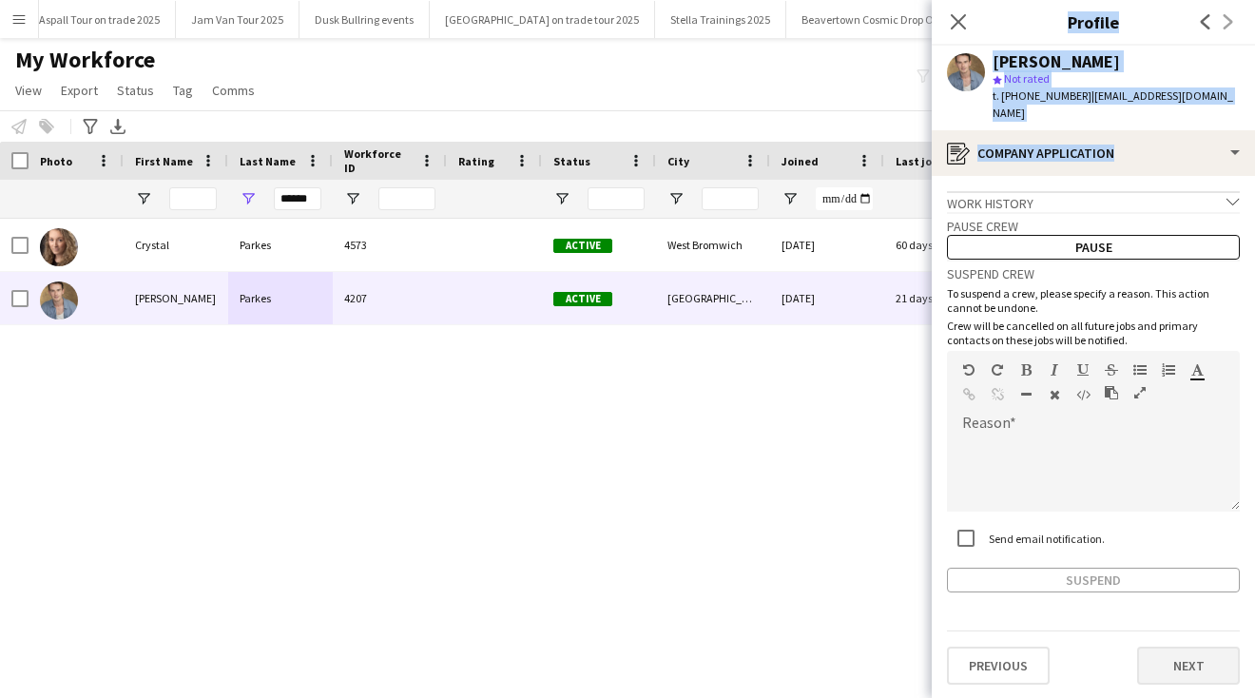
click at [1171, 647] on button "Next" at bounding box center [1188, 666] width 103 height 38
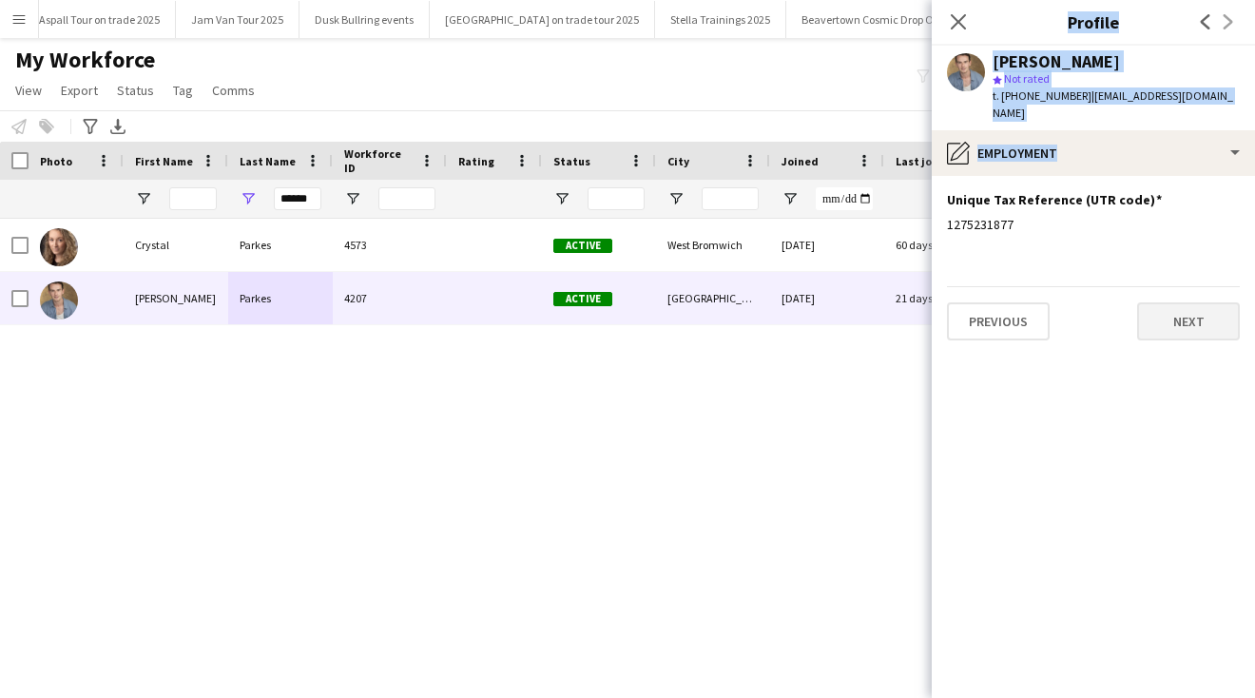
click at [1174, 302] on button "Next" at bounding box center [1188, 321] width 103 height 38
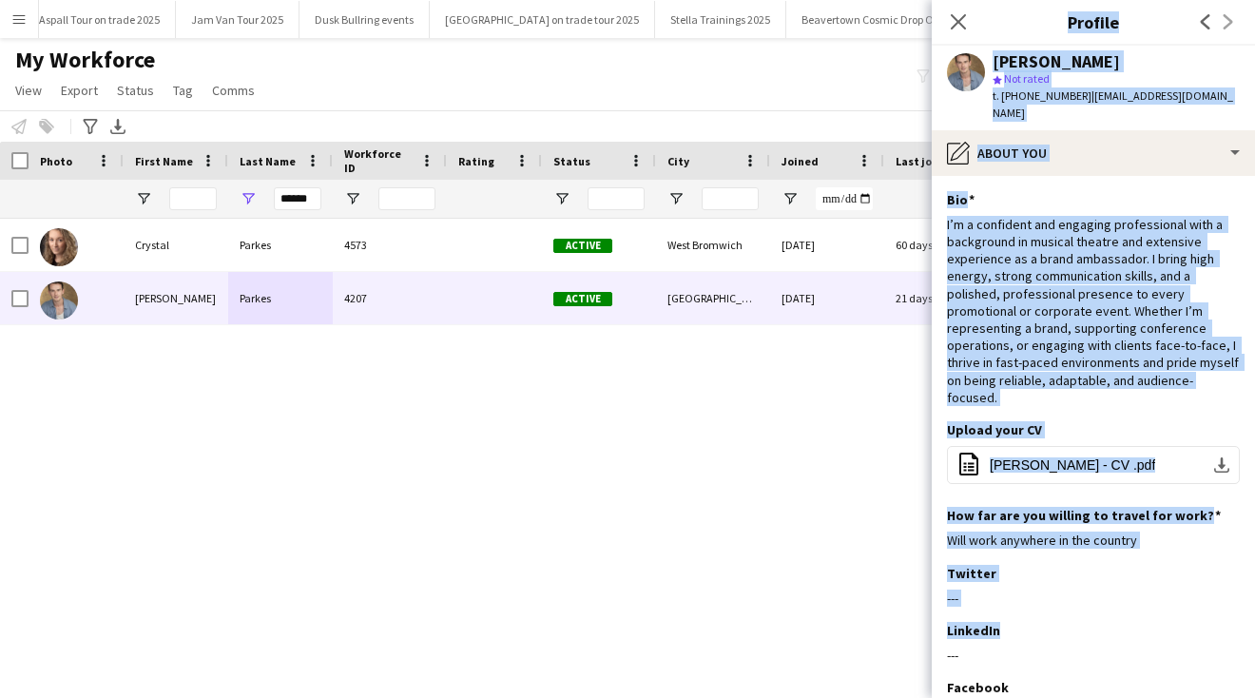
scroll to position [182, 0]
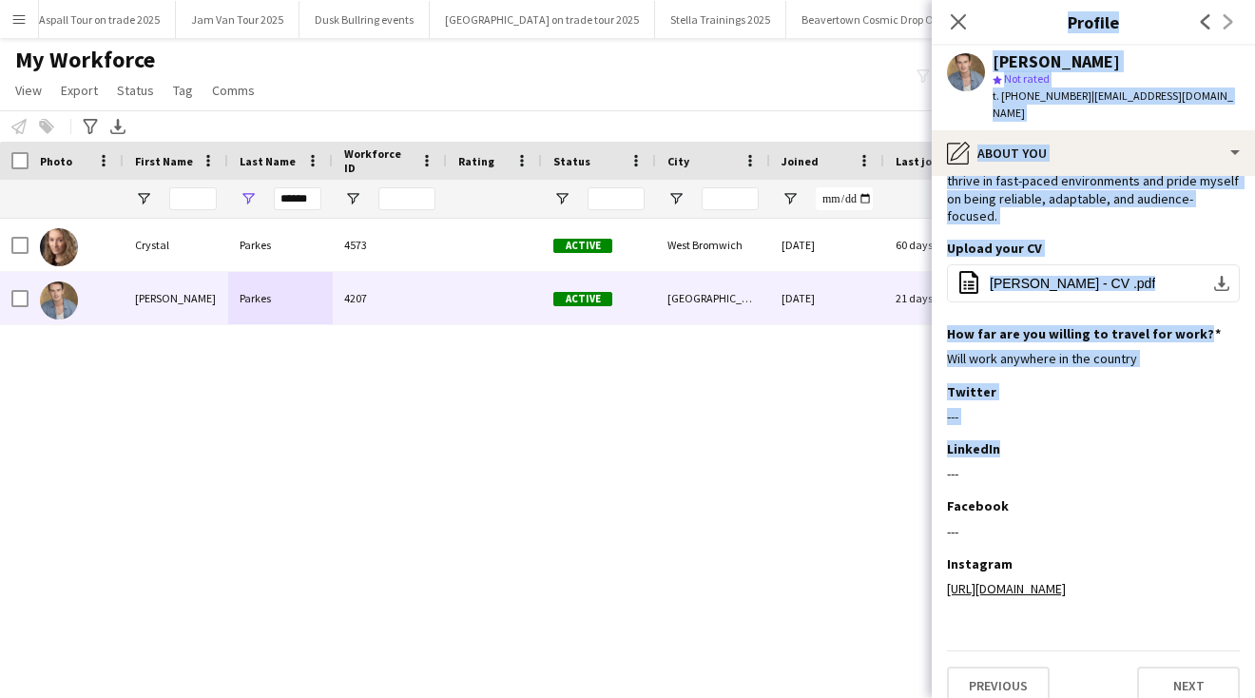
drag, startPoint x: 1090, startPoint y: 600, endPoint x: 1090, endPoint y: 748, distance: 147.4
click at [1090, 697] on html "Menu Boards Boards Boards All jobs Status Workforce Workforce My Workforce Recr…" at bounding box center [627, 349] width 1255 height 698
click at [1171, 667] on button "Next" at bounding box center [1188, 686] width 103 height 38
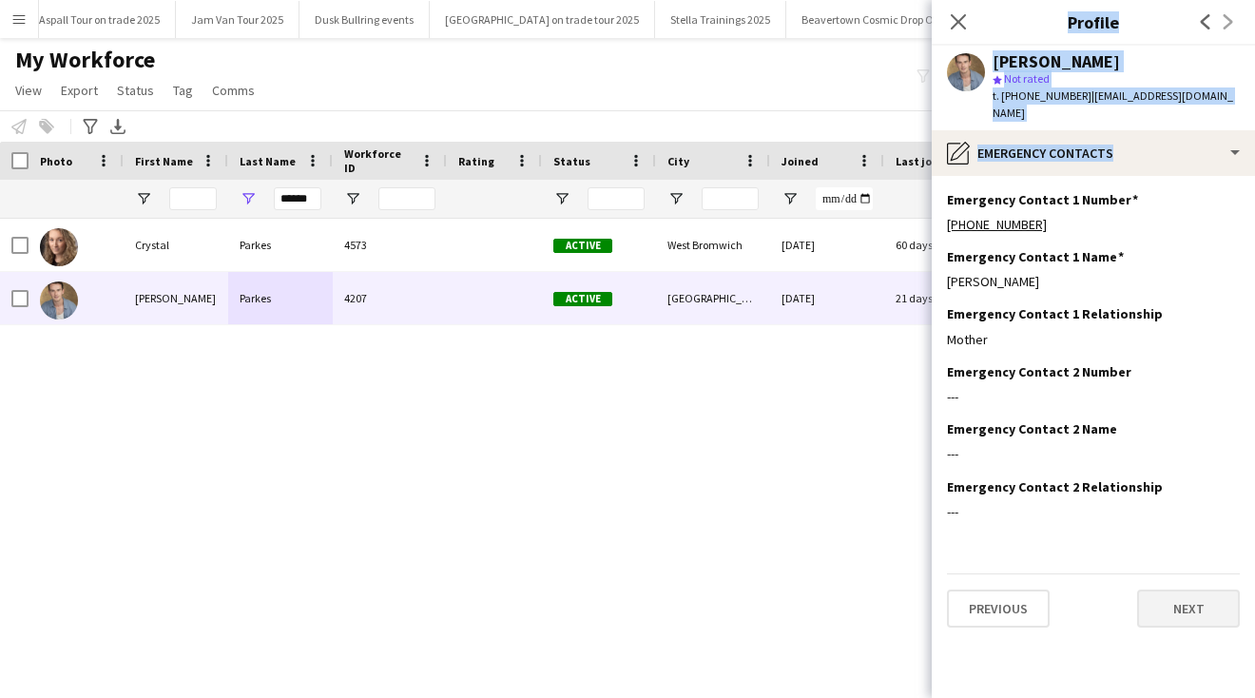
click at [1168, 593] on button "Next" at bounding box center [1188, 609] width 103 height 38
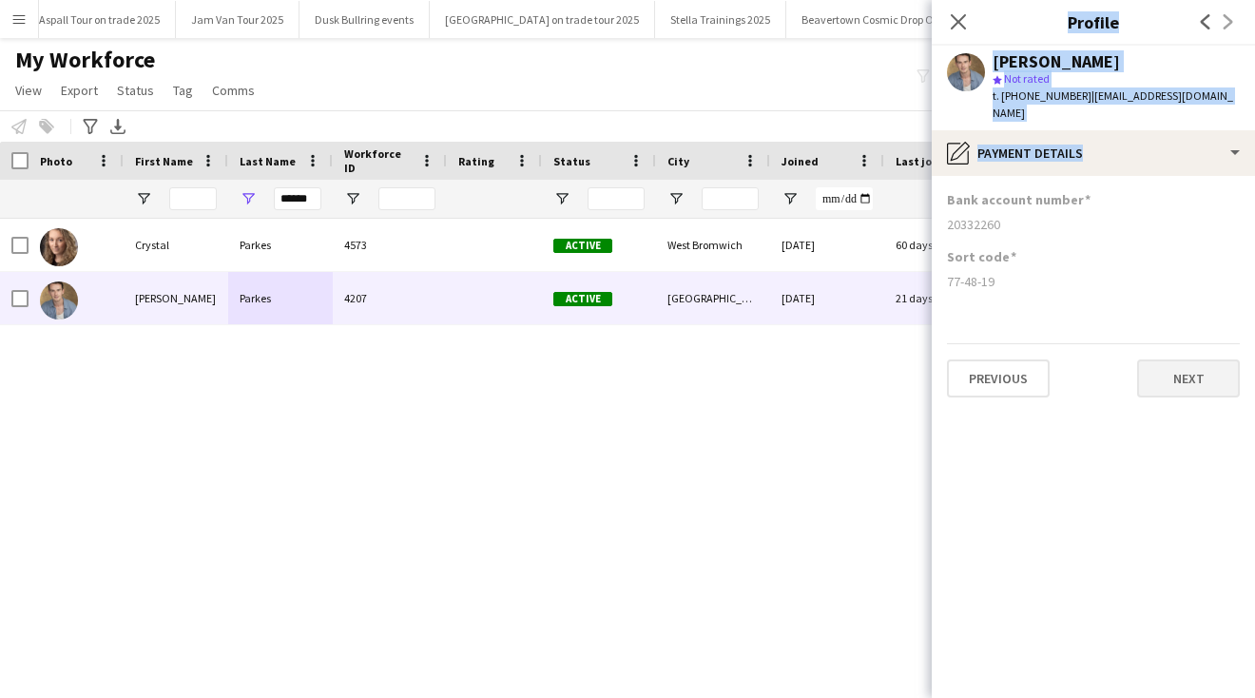
click at [1186, 368] on button "Next" at bounding box center [1188, 378] width 103 height 38
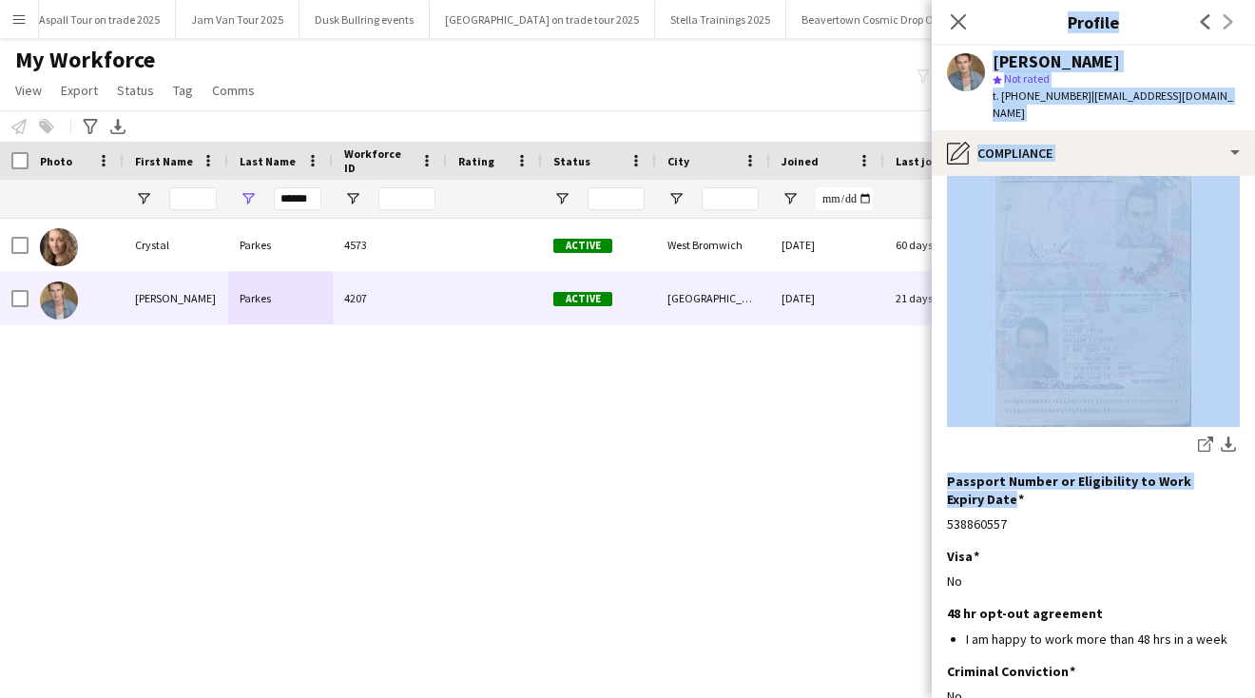
scroll to position [291, 0]
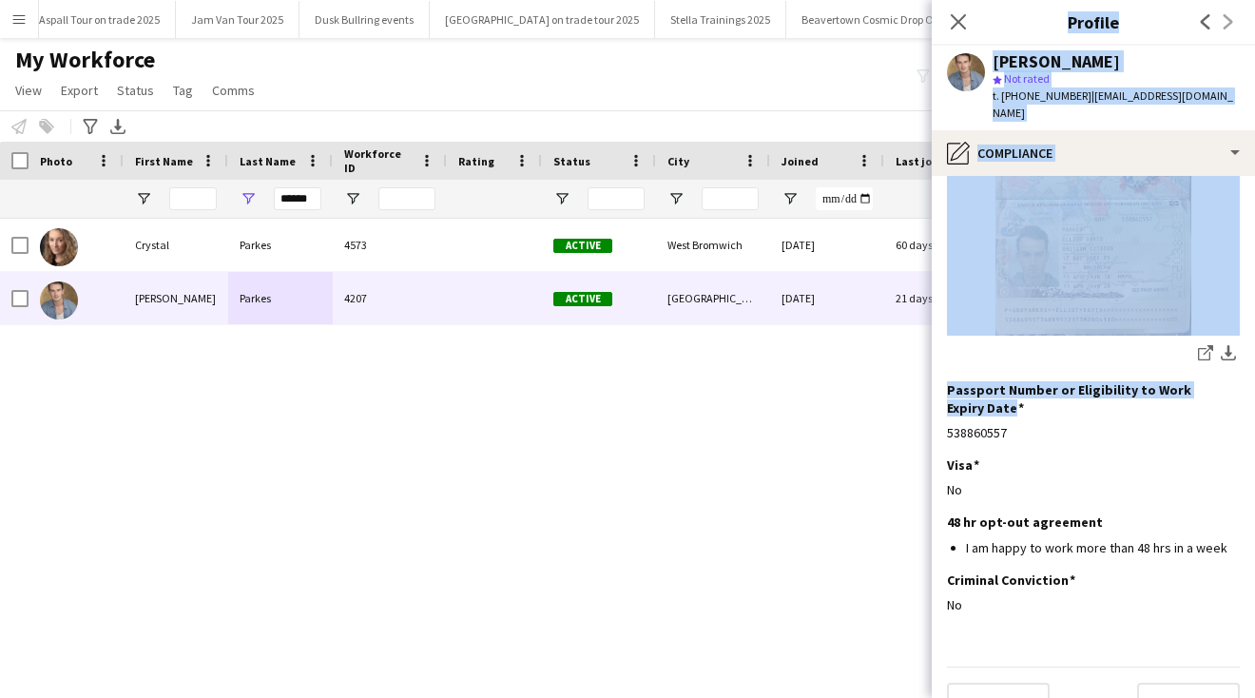
drag, startPoint x: 1103, startPoint y: 670, endPoint x: 1104, endPoint y: 755, distance: 85.6
click at [1104, 697] on html "Menu Boards Boards Boards All jobs Status Workforce Workforce My Workforce Recr…" at bounding box center [627, 349] width 1255 height 698
click at [1183, 683] on button "Next" at bounding box center [1188, 702] width 103 height 38
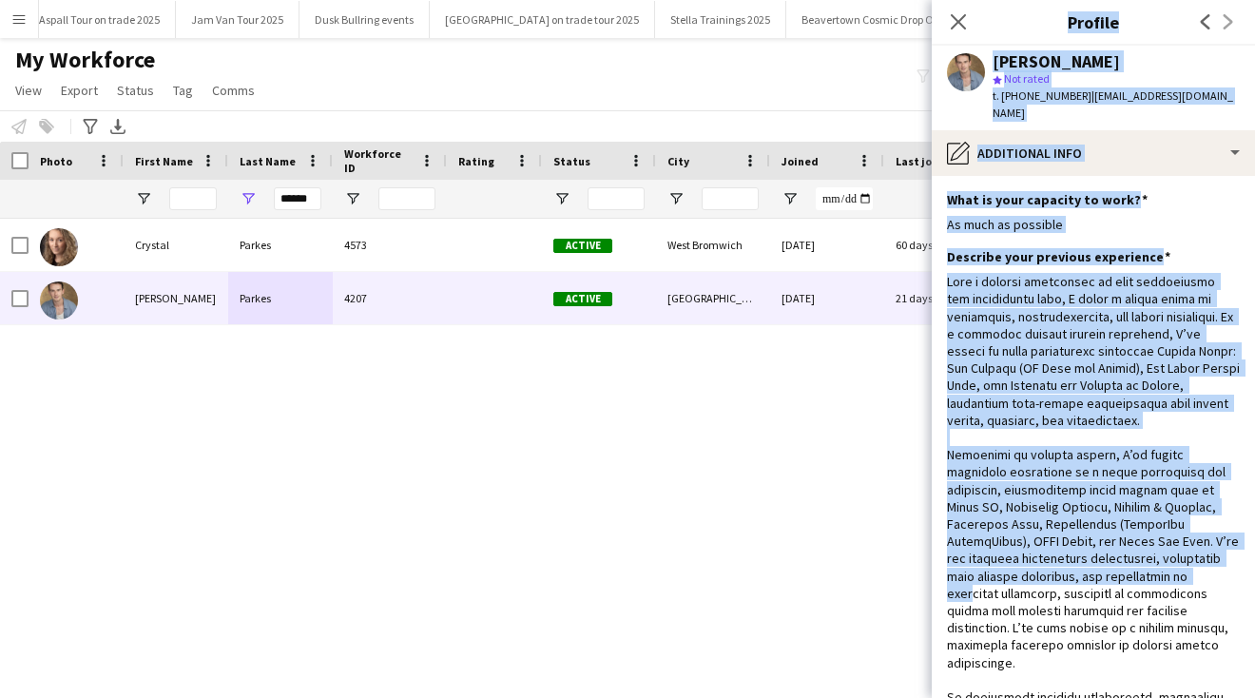
scroll to position [182, 0]
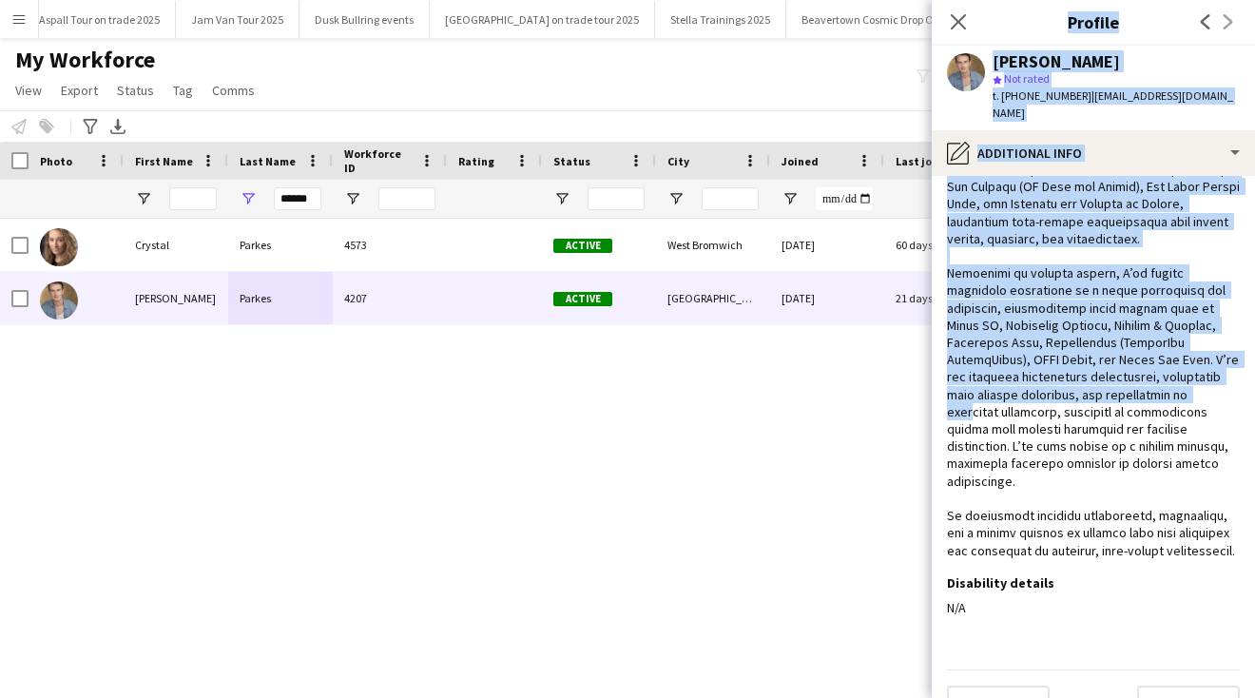
drag, startPoint x: 1149, startPoint y: 552, endPoint x: 1148, endPoint y: 754, distance: 202.6
click at [1148, 697] on html "Menu Boards Boards Boards All jobs Status Workforce Workforce My Workforce Recr…" at bounding box center [627, 349] width 1255 height 698
click at [1208, 686] on button "Next" at bounding box center [1188, 705] width 103 height 38
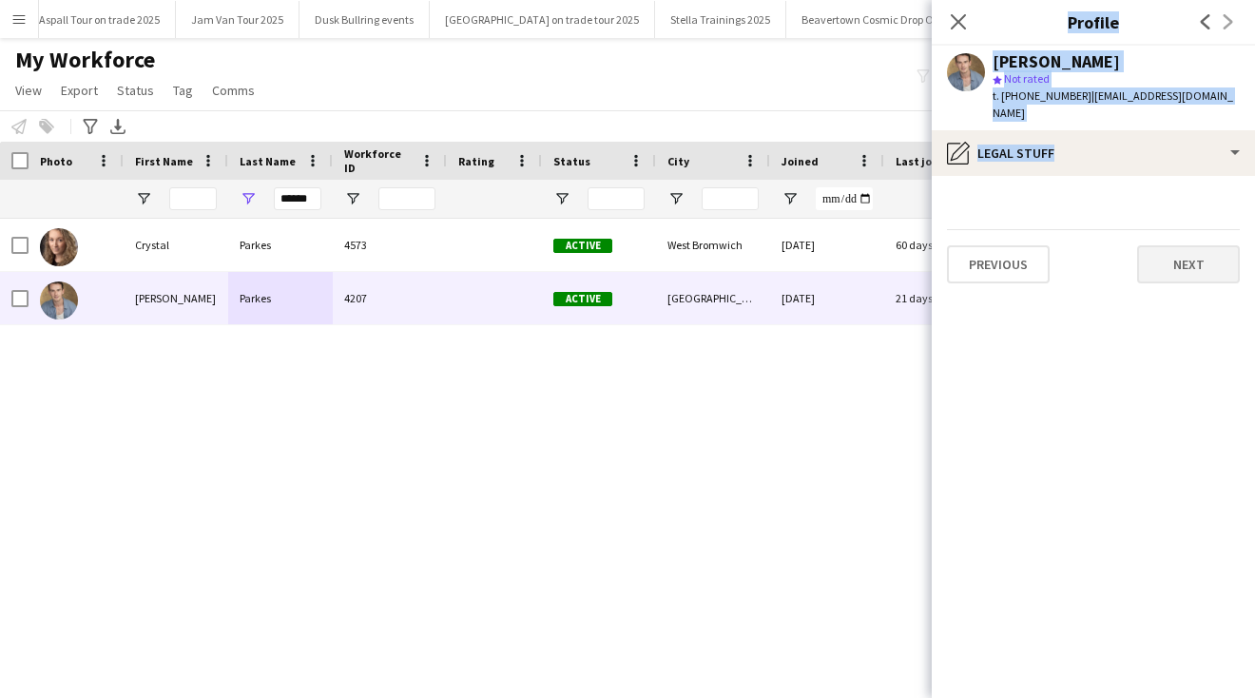
click at [1210, 245] on button "Next" at bounding box center [1188, 264] width 103 height 38
click at [1197, 249] on button "Next" at bounding box center [1188, 264] width 103 height 38
click at [1172, 245] on button "Next" at bounding box center [1188, 264] width 103 height 38
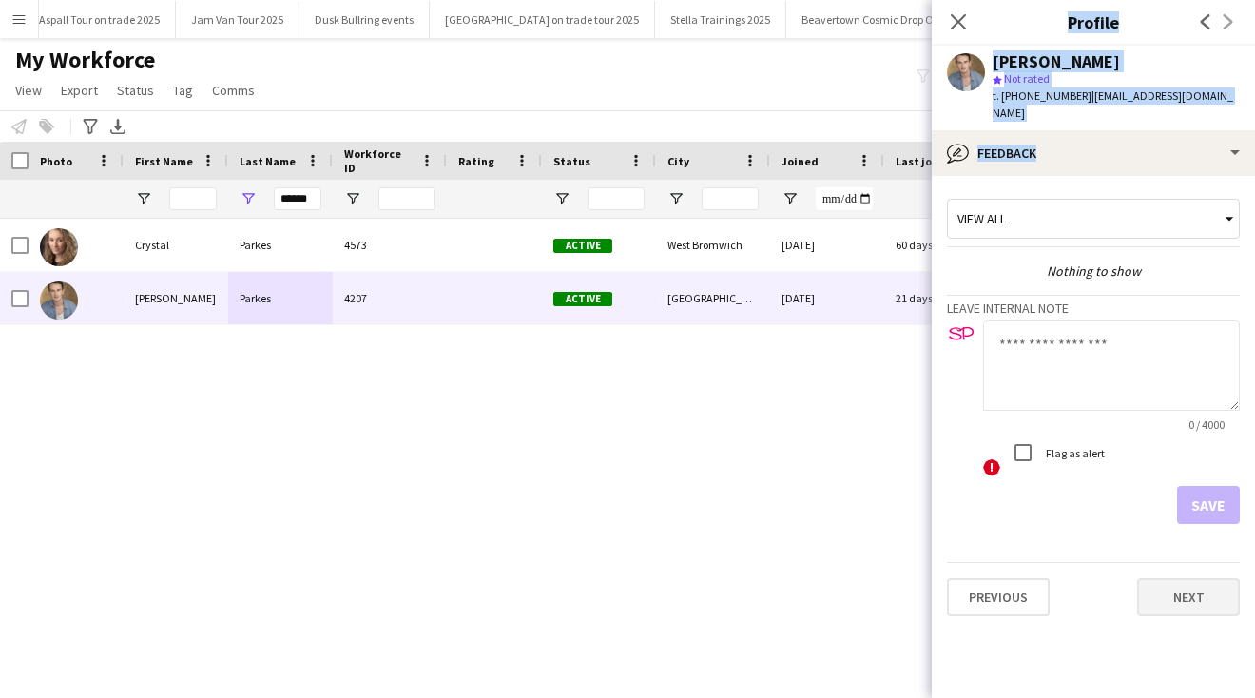
click at [1157, 579] on button "Next" at bounding box center [1188, 597] width 103 height 38
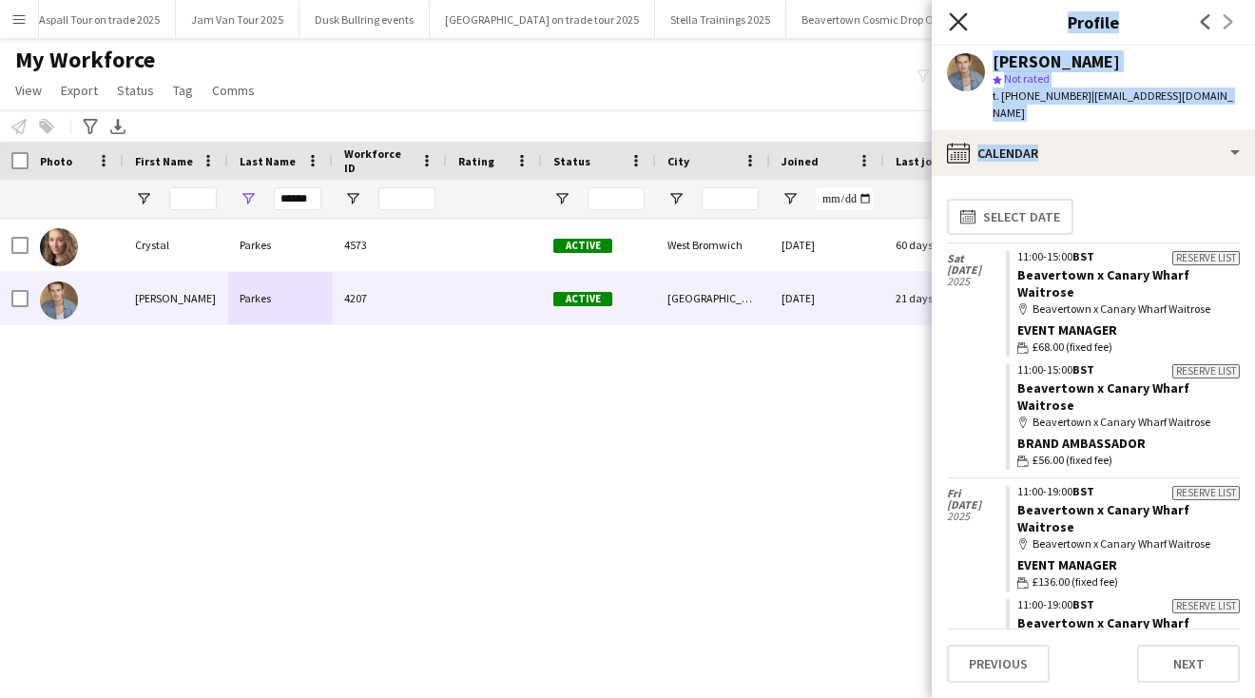
click at [955, 22] on icon "Close pop-in" at bounding box center [958, 21] width 18 height 18
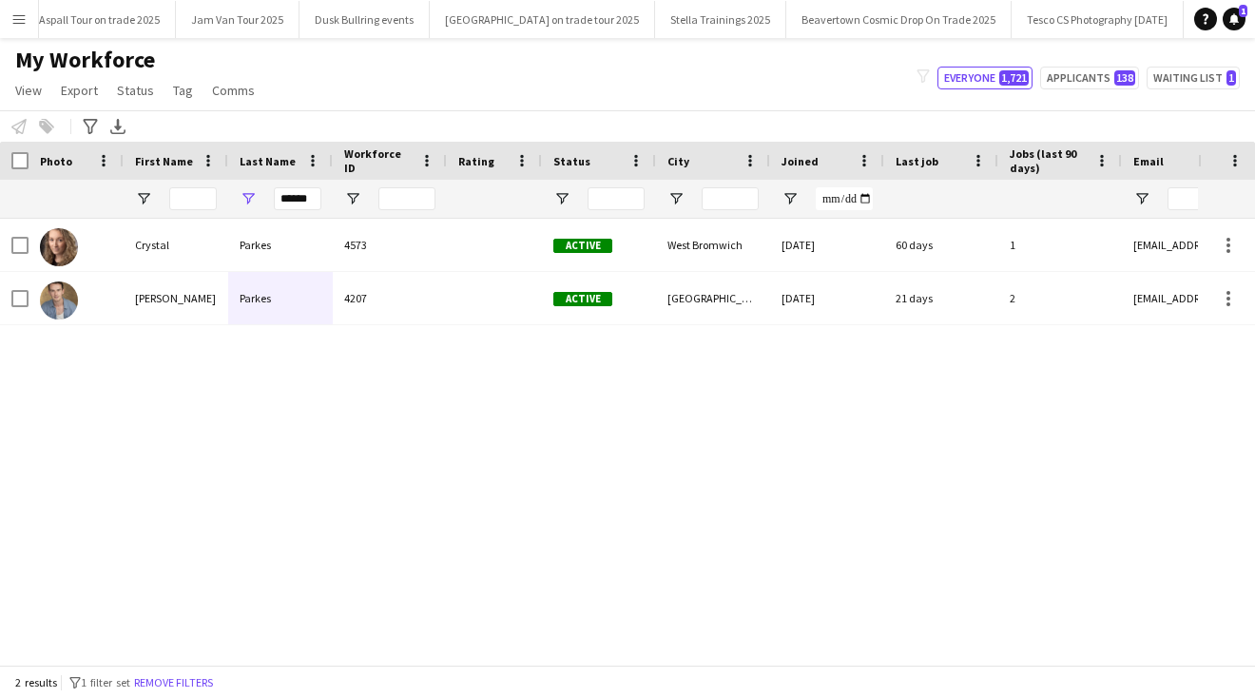
click at [650, 74] on div "My Workforce View Views Default view New view Update view Delete view Edit name…" at bounding box center [627, 78] width 1255 height 65
drag, startPoint x: 317, startPoint y: 199, endPoint x: 190, endPoint y: 191, distance: 126.7
click at [190, 195] on div "******" at bounding box center [1031, 199] width 2062 height 38
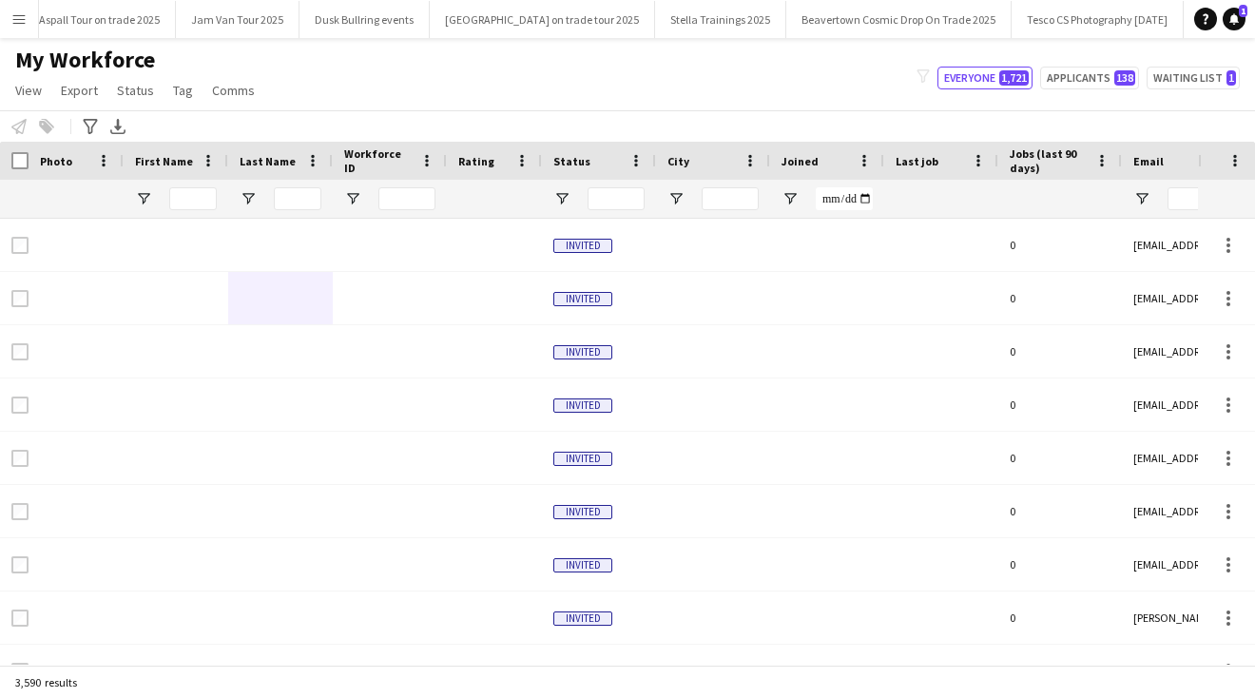
click at [21, 21] on app-icon "Menu" at bounding box center [18, 18] width 15 height 15
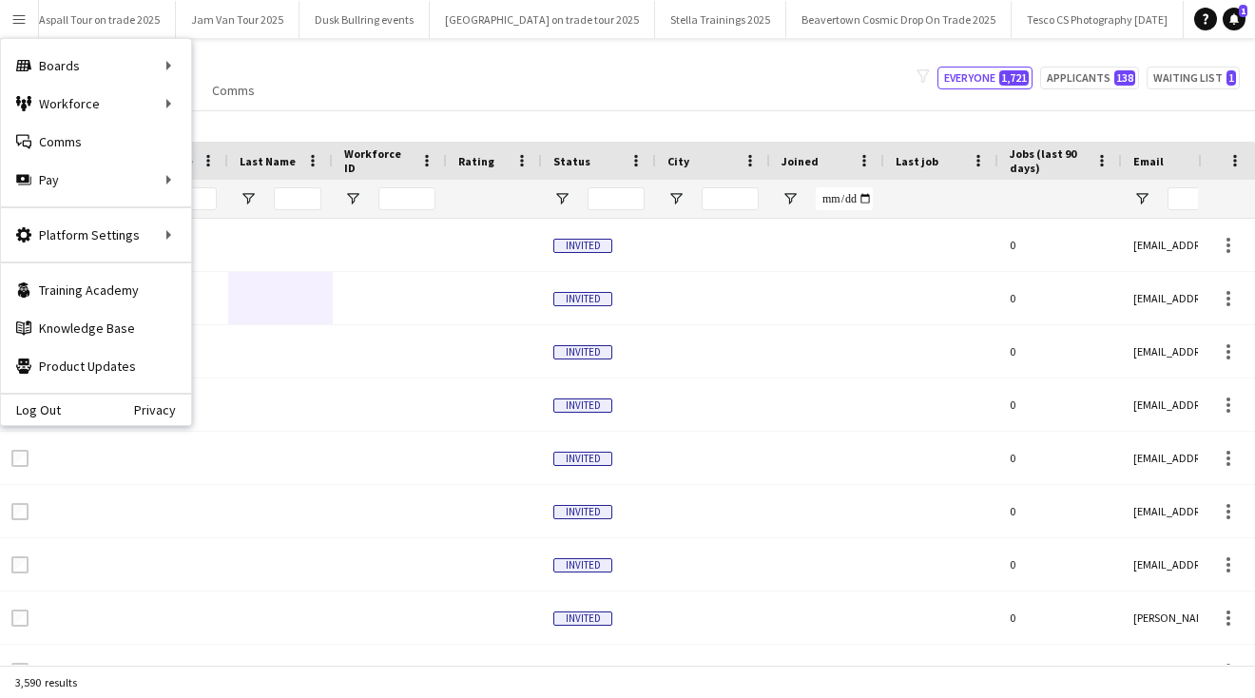
click at [491, 66] on div "My Workforce View Views Default view New view Update view Delete view Edit name…" at bounding box center [627, 78] width 1255 height 65
